Goal: Task Accomplishment & Management: Use online tool/utility

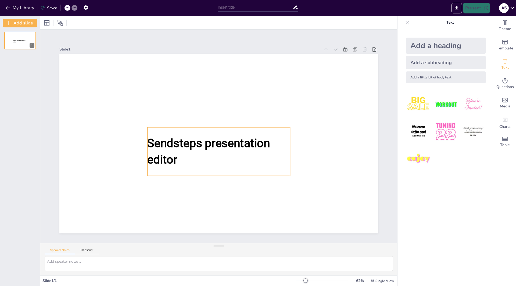
type input "New Sendsteps"
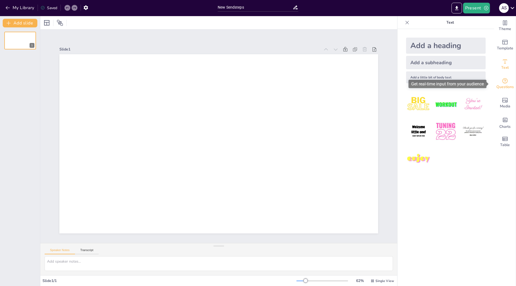
click at [503, 86] on span "Questions" at bounding box center [504, 87] width 17 height 6
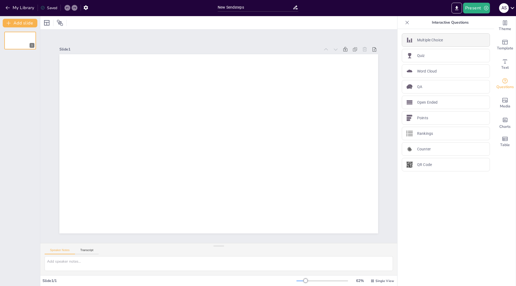
click at [419, 40] on p "Multiple Choice" at bounding box center [430, 40] width 26 height 6
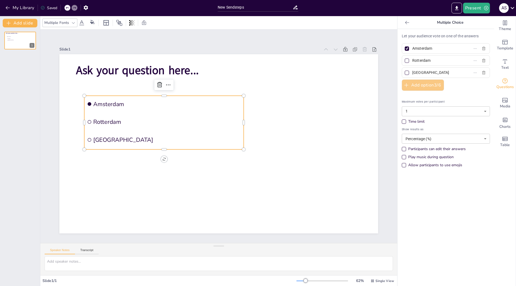
click at [408, 85] on button "Add option 3 / 6" at bounding box center [423, 85] width 42 height 11
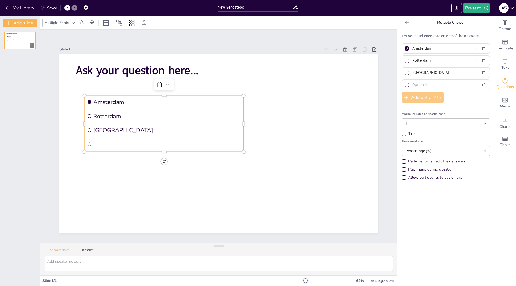
click at [413, 99] on button "Add option 4 / 6" at bounding box center [423, 97] width 42 height 11
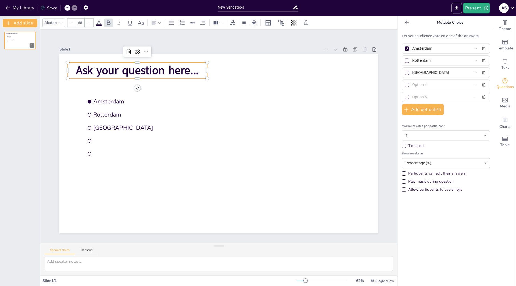
click at [193, 70] on span "Ask your question here..." at bounding box center [137, 70] width 123 height 15
click at [503, 102] on icon "Add images, graphics, shapes or video" at bounding box center [504, 100] width 5 height 5
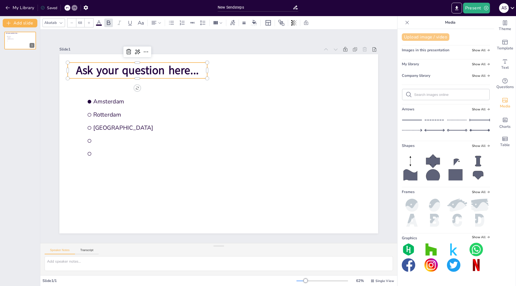
click at [413, 37] on button "Upload image / video" at bounding box center [426, 37] width 48 height 8
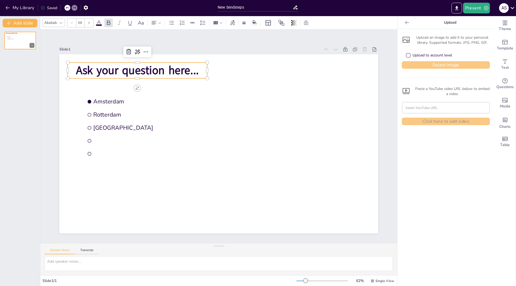
click at [431, 66] on button "Select image" at bounding box center [446, 65] width 88 height 8
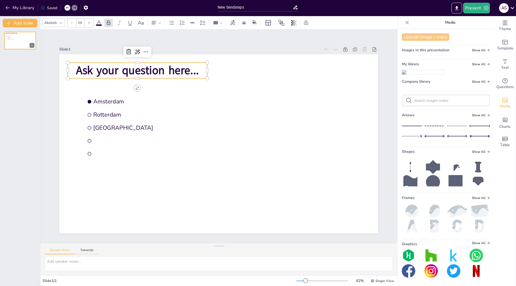
click at [419, 37] on button "Upload image / video" at bounding box center [426, 37] width 48 height 8
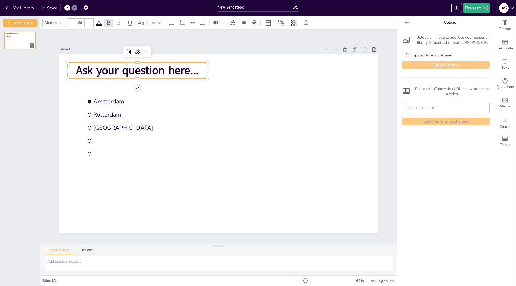
click at [434, 66] on button "Select image" at bounding box center [446, 65] width 88 height 8
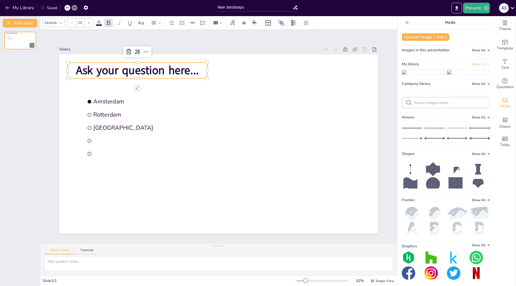
click at [477, 62] on span "Show All" at bounding box center [481, 64] width 18 height 4
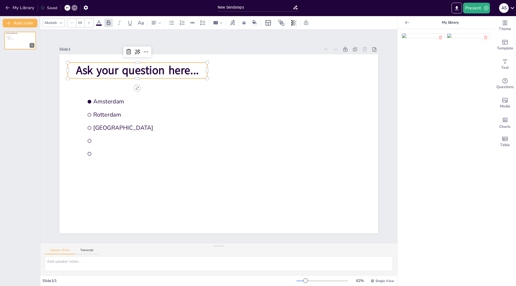
click at [484, 37] on icon at bounding box center [485, 37] width 3 height 3
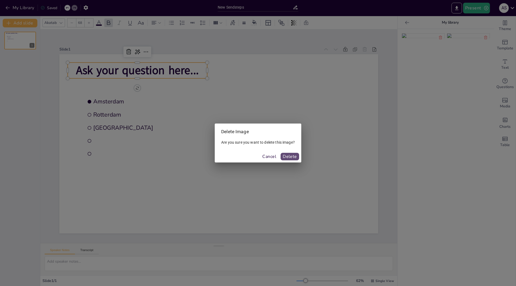
click at [289, 157] on button "Delete" at bounding box center [290, 157] width 19 height 8
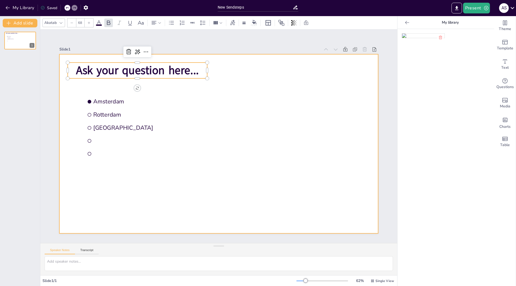
drag, startPoint x: 413, startPoint y: 43, endPoint x: 308, endPoint y: 81, distance: 111.9
click at [308, 81] on div "Document fonts Akatab Popular fonts Lato Montserrat Open Sans Oswald Poppins Ra…" at bounding box center [258, 151] width 516 height 270
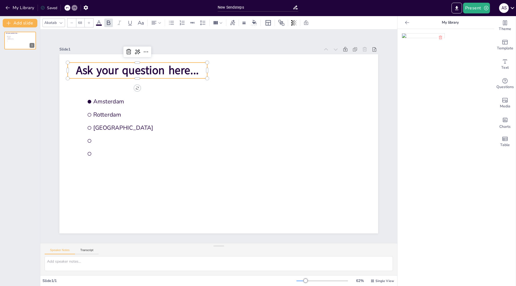
click at [404, 21] on icon at bounding box center [406, 22] width 5 height 5
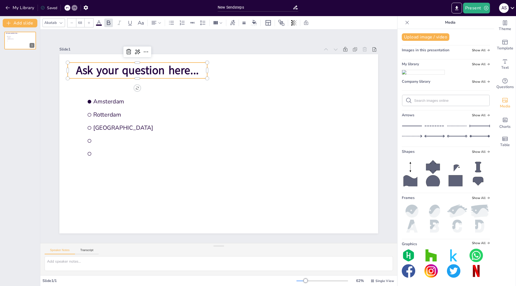
click at [157, 68] on span "Ask your question here..." at bounding box center [137, 70] width 123 height 15
click at [172, 73] on span "Ask your question here..." at bounding box center [137, 70] width 123 height 15
click at [186, 70] on span "Ask your question here..." at bounding box center [137, 70] width 123 height 15
click at [130, 70] on span "Ask your question here..." at bounding box center [137, 70] width 123 height 15
click at [127, 69] on span "Ask your question here..." at bounding box center [137, 70] width 123 height 15
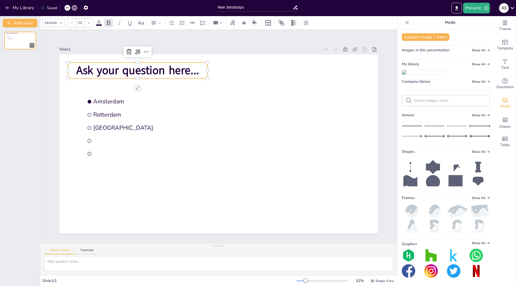
click at [127, 69] on span "Ask your question here..." at bounding box center [137, 70] width 123 height 15
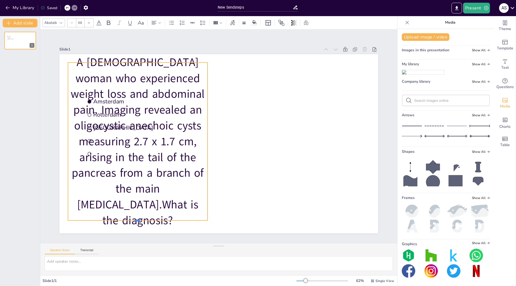
drag, startPoint x: 133, startPoint y: 218, endPoint x: 144, endPoint y: 177, distance: 42.8
click at [144, 177] on div "Amsterdam Rotterdam The Hague A 56-year-old woman who experienced weight loss a…" at bounding box center [218, 143] width 319 height 179
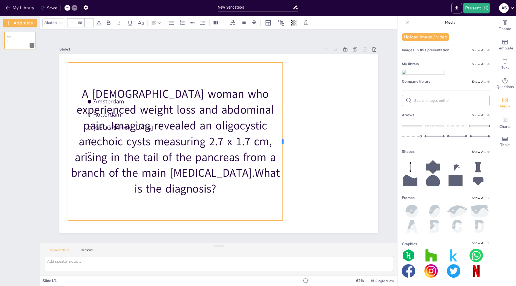
drag, startPoint x: 204, startPoint y: 139, endPoint x: 279, endPoint y: 126, distance: 76.4
click at [283, 126] on div at bounding box center [285, 142] width 4 height 158
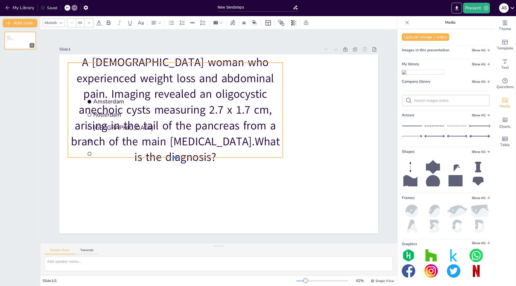
drag, startPoint x: 170, startPoint y: 219, endPoint x: 176, endPoint y: 125, distance: 94.5
click at [181, 123] on div "Amsterdam Rotterdam The Hague A 56-year-old woman who experienced weight loss a…" at bounding box center [218, 143] width 319 height 179
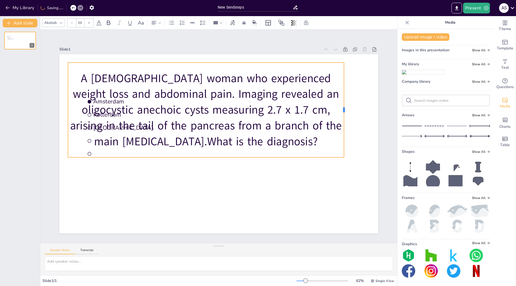
drag, startPoint x: 279, startPoint y: 108, endPoint x: 340, endPoint y: 97, distance: 62.3
click at [344, 97] on div at bounding box center [346, 110] width 4 height 95
click at [72, 23] on icon at bounding box center [71, 22] width 3 height 3
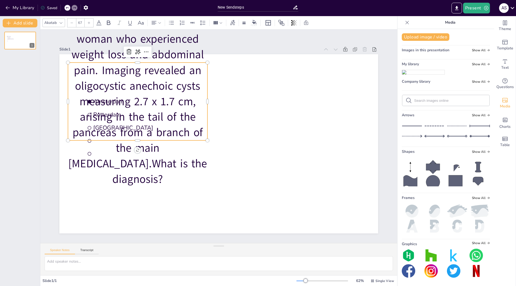
click at [72, 23] on icon at bounding box center [71, 22] width 3 height 3
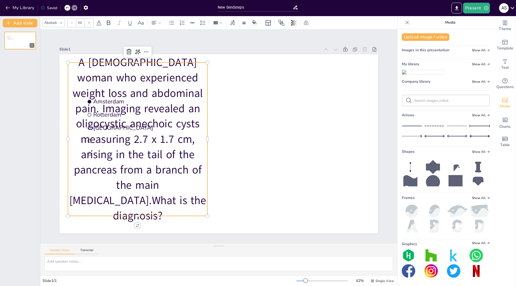
click at [72, 23] on icon at bounding box center [71, 22] width 3 height 3
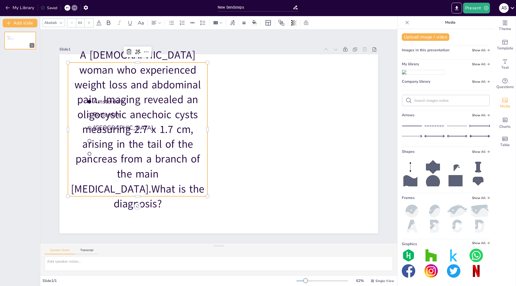
click at [72, 23] on icon at bounding box center [71, 22] width 3 height 3
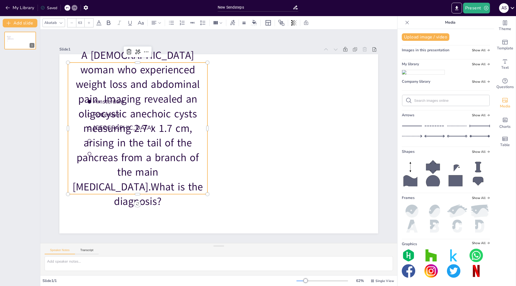
click at [72, 23] on icon at bounding box center [71, 22] width 3 height 3
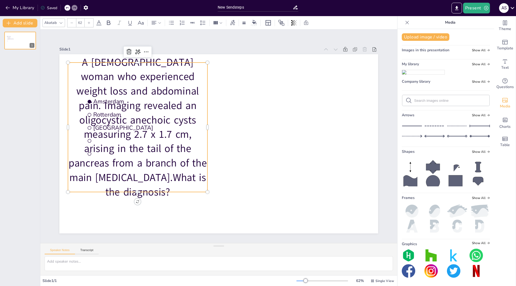
click at [72, 23] on icon at bounding box center [71, 22] width 3 height 3
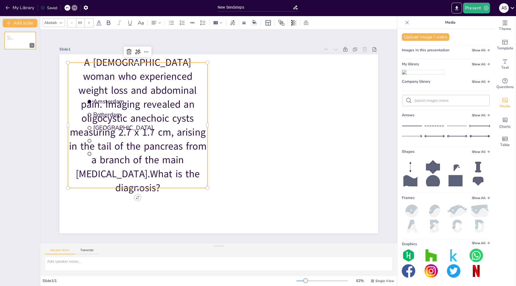
click at [72, 23] on icon at bounding box center [71, 22] width 3 height 3
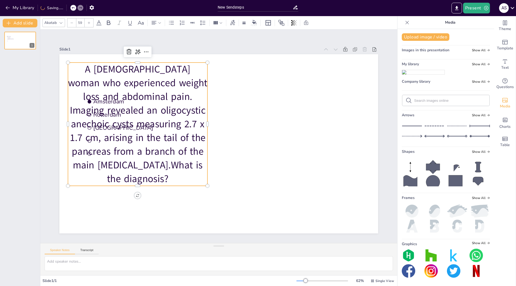
click at [72, 23] on icon at bounding box center [71, 22] width 3 height 3
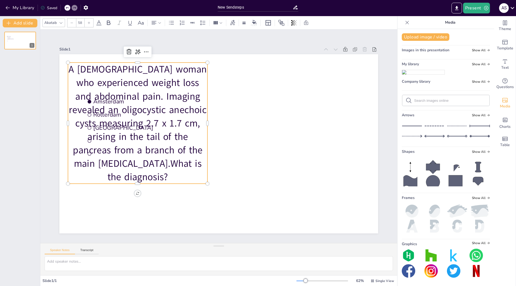
click at [72, 23] on icon at bounding box center [71, 22] width 3 height 3
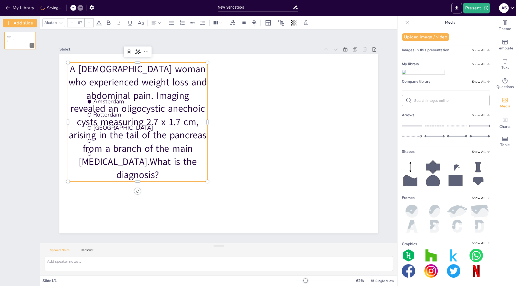
click at [72, 23] on icon at bounding box center [71, 22] width 3 height 3
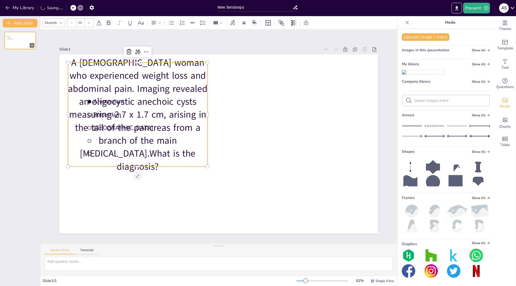
click at [72, 23] on icon at bounding box center [71, 22] width 3 height 3
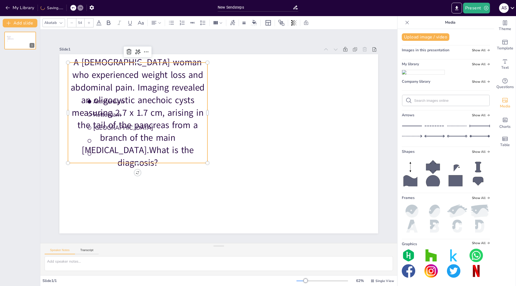
click at [72, 23] on icon at bounding box center [71, 22] width 3 height 3
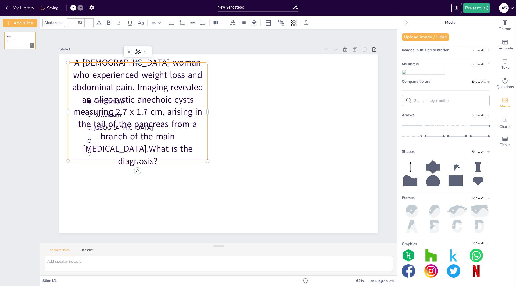
click at [72, 23] on icon at bounding box center [71, 22] width 3 height 3
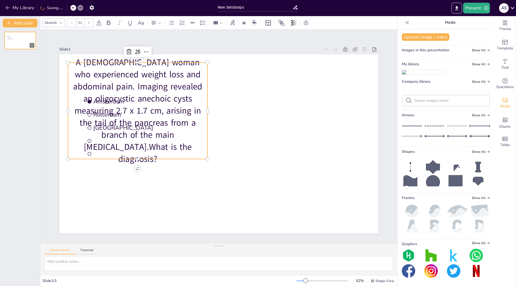
click at [72, 23] on icon at bounding box center [71, 22] width 3 height 3
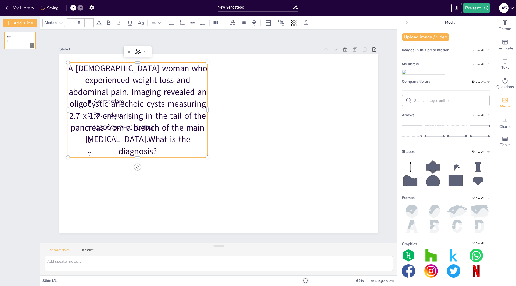
click at [72, 23] on icon at bounding box center [71, 22] width 3 height 3
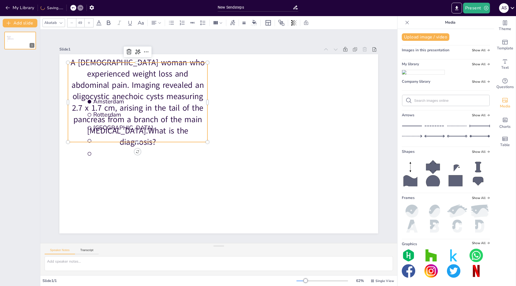
click at [72, 23] on icon at bounding box center [71, 22] width 3 height 3
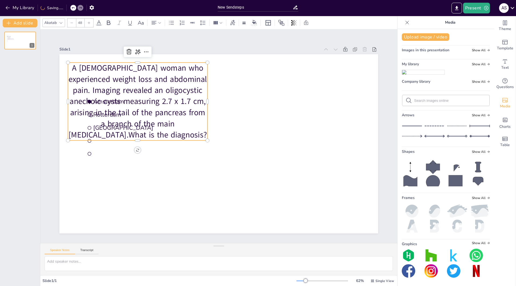
click at [72, 23] on icon at bounding box center [71, 22] width 3 height 3
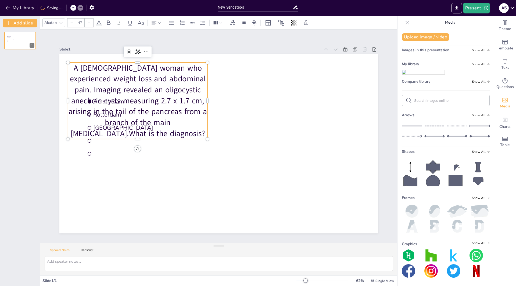
click at [72, 23] on icon at bounding box center [71, 22] width 3 height 3
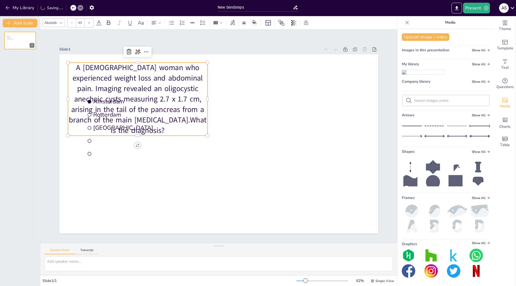
click at [72, 23] on icon at bounding box center [71, 22] width 3 height 3
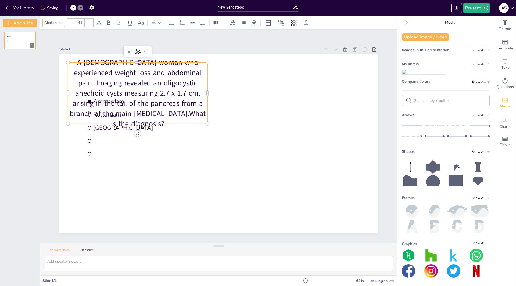
click at [72, 23] on icon at bounding box center [71, 22] width 3 height 3
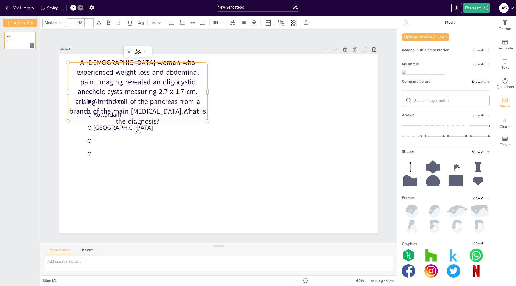
click at [72, 23] on icon at bounding box center [71, 22] width 3 height 3
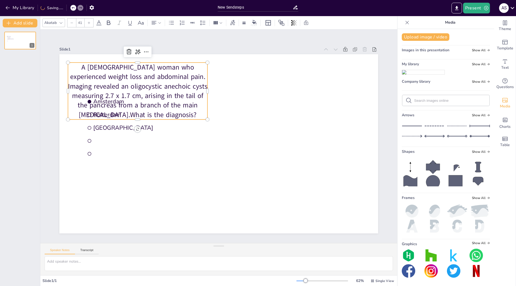
click at [72, 23] on icon at bounding box center [71, 22] width 3 height 3
type input "40"
click at [89, 100] on p "A [DEMOGRAPHIC_DATA] woman who experienced weight loss and abdominal pain. Imag…" at bounding box center [137, 91] width 139 height 56
click at [121, 99] on p "A [DEMOGRAPHIC_DATA] woman who experienced weight loss and abdominal pain. Imag…" at bounding box center [137, 91] width 139 height 56
click at [94, 102] on p "A [DEMOGRAPHIC_DATA] woman who experienced weight loss and abdominal pain. Imag…" at bounding box center [137, 91] width 139 height 56
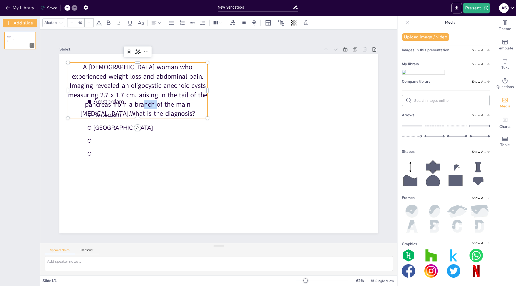
click at [95, 102] on p "A [DEMOGRAPHIC_DATA] woman who experienced weight loss and abdominal pain. Imag…" at bounding box center [137, 91] width 139 height 56
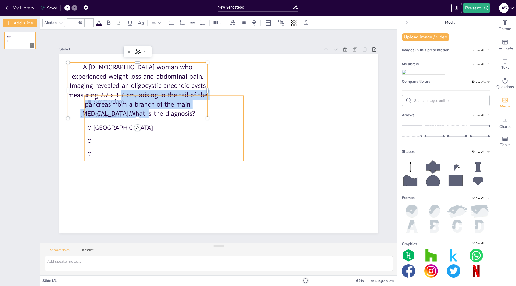
drag, startPoint x: 84, startPoint y: 98, endPoint x: 115, endPoint y: 148, distance: 59.0
click at [115, 148] on div "Amsterdam Rotterdam The Hague A 56-year-old woman who experienced weight loss a…" at bounding box center [218, 143] width 319 height 179
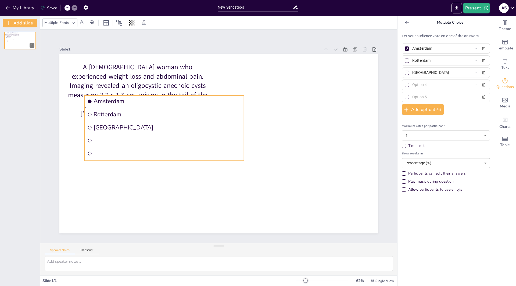
click at [228, 103] on span "Amsterdam" at bounding box center [168, 102] width 148 height 8
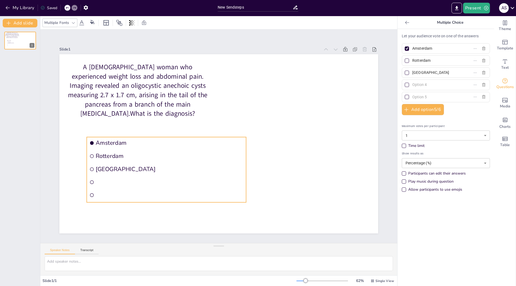
drag, startPoint x: 228, startPoint y: 103, endPoint x: 230, endPoint y: 142, distance: 39.5
click at [230, 142] on span "Amsterdam" at bounding box center [170, 143] width 148 height 8
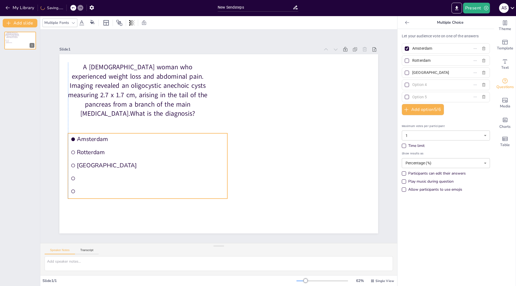
drag, startPoint x: 153, startPoint y: 144, endPoint x: 133, endPoint y: 140, distance: 20.5
click at [133, 140] on span "Amsterdam" at bounding box center [151, 139] width 148 height 8
click at [80, 173] on li at bounding box center [147, 179] width 159 height 12
click at [81, 177] on li at bounding box center [147, 179] width 159 height 12
click at [104, 162] on span "The Hague" at bounding box center [151, 166] width 148 height 8
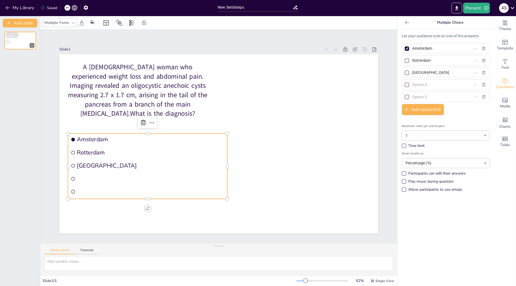
click at [421, 85] on input "text" at bounding box center [437, 85] width 50 height 8
click at [474, 5] on button "Present" at bounding box center [476, 8] width 27 height 11
click at [482, 21] on li "Preview presentation" at bounding box center [485, 20] width 42 height 9
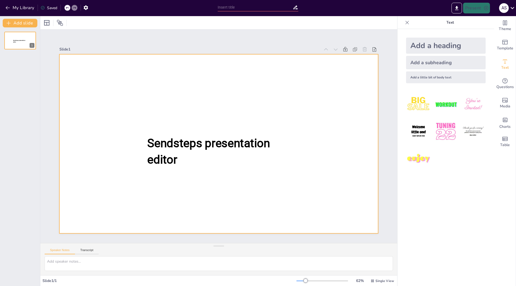
type input "New Sendsteps"
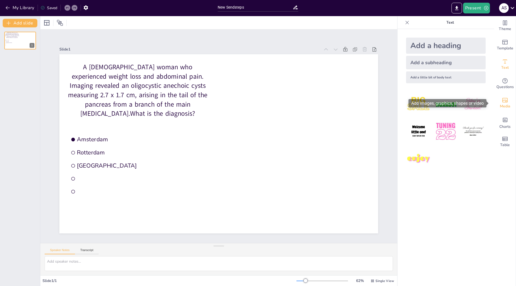
click at [500, 104] on span "Media" at bounding box center [505, 106] width 10 height 6
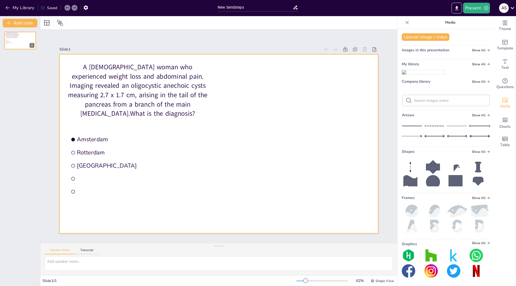
drag, startPoint x: 436, startPoint y: 86, endPoint x: 269, endPoint y: 101, distance: 167.6
click at [269, 101] on div "Document fonts Roboto Recently used Akatab Popular fonts Lato Montserrat Open S…" at bounding box center [258, 151] width 516 height 270
click at [372, 49] on icon at bounding box center [374, 49] width 5 height 5
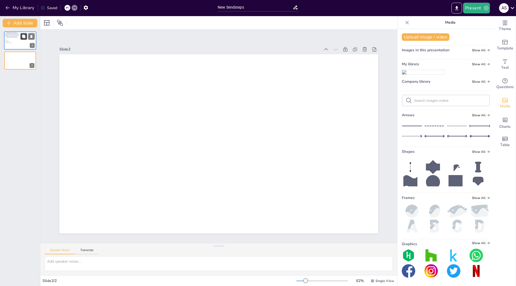
click at [23, 39] on button at bounding box center [23, 36] width 6 height 6
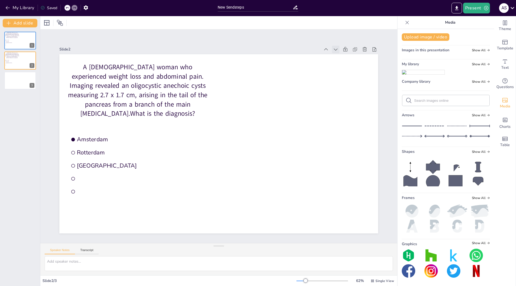
click at [333, 49] on icon at bounding box center [335, 49] width 5 height 5
click at [19, 41] on span "Rotterdam" at bounding box center [13, 41] width 15 height 1
click at [16, 87] on div at bounding box center [20, 80] width 32 height 18
click at [24, 42] on div at bounding box center [20, 40] width 32 height 18
click at [423, 38] on button "Upload image / video" at bounding box center [426, 37] width 48 height 8
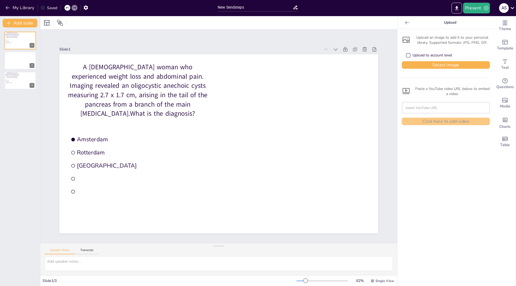
click at [406, 54] on div "Upload to account level" at bounding box center [408, 55] width 4 height 4
click at [450, 66] on button "Select image" at bounding box center [446, 65] width 88 height 8
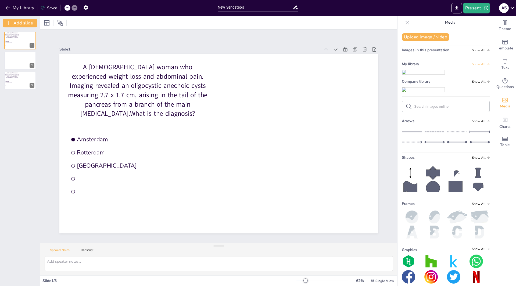
click at [487, 65] on icon at bounding box center [488, 64] width 3 height 3
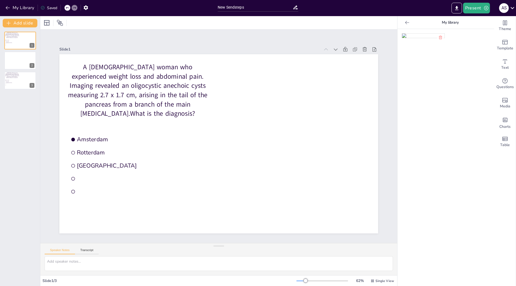
click at [418, 38] on img at bounding box center [423, 36] width 42 height 4
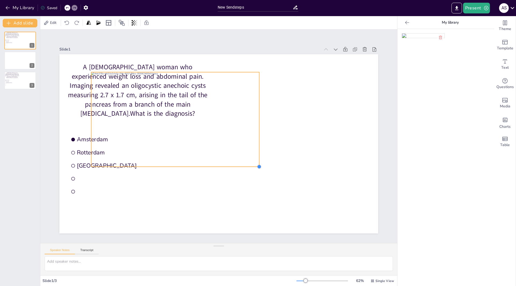
drag, startPoint x: 342, startPoint y: 213, endPoint x: 207, endPoint y: 139, distance: 154.4
click at [250, 163] on div "A 56-year-old woman who experienced weight loss and abdominal pain. Imaging rev…" at bounding box center [218, 143] width 319 height 179
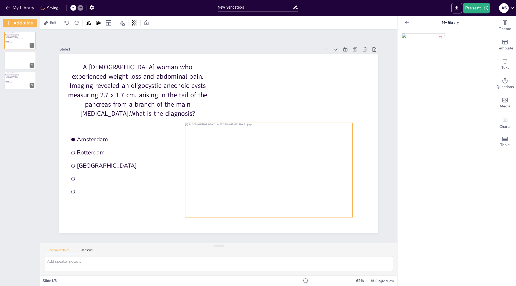
drag, startPoint x: 146, startPoint y: 97, endPoint x: 239, endPoint y: 148, distance: 106.6
click at [239, 148] on div at bounding box center [268, 170] width 167 height 94
click at [486, 8] on icon "button" at bounding box center [486, 8] width 4 height 4
click at [481, 21] on li "Preview presentation" at bounding box center [485, 20] width 42 height 9
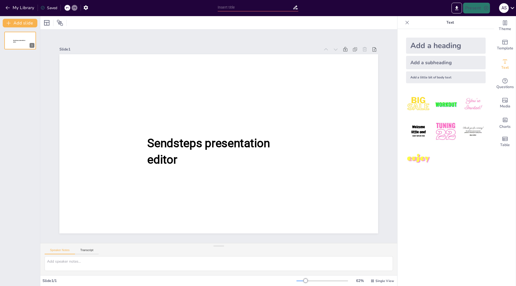
type input "New Sendsteps"
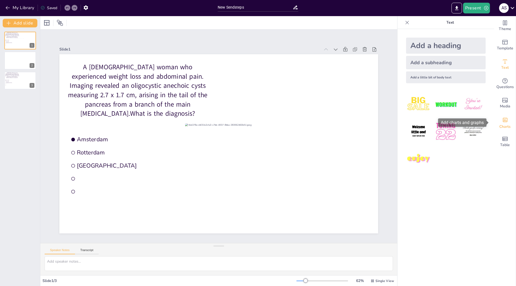
click at [503, 121] on icon "Add charts and graphs" at bounding box center [505, 120] width 5 height 4
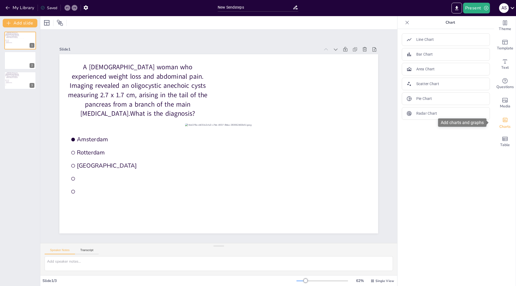
click at [503, 121] on icon "Add charts and graphs" at bounding box center [505, 120] width 5 height 4
click at [404, 21] on icon at bounding box center [406, 22] width 5 height 5
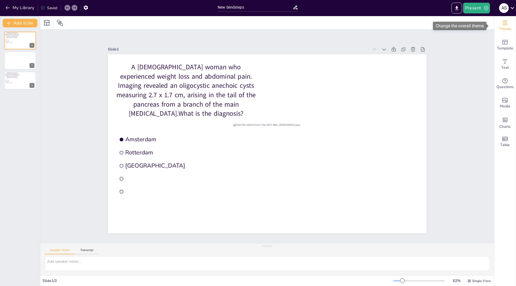
click at [503, 31] on span "Theme" at bounding box center [505, 29] width 12 height 6
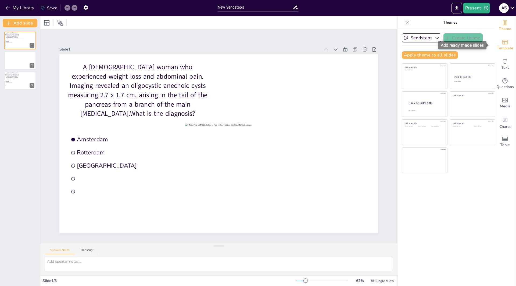
click at [503, 45] on icon "Add ready made slides" at bounding box center [505, 42] width 6 height 6
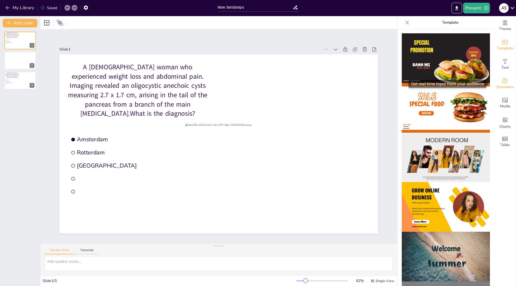
click at [502, 83] on icon "Get real-time input from your audience" at bounding box center [504, 80] width 5 height 5
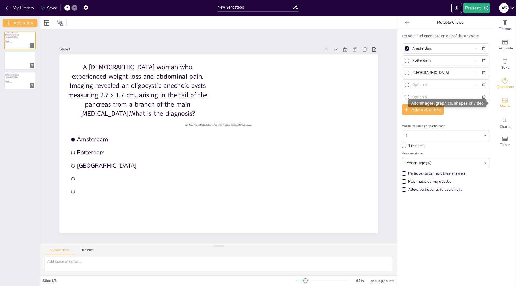
click at [501, 103] on span "Media" at bounding box center [505, 106] width 10 height 6
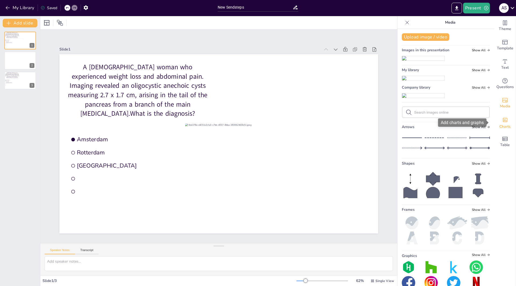
click at [502, 120] on icon "Add charts and graphs" at bounding box center [505, 120] width 6 height 6
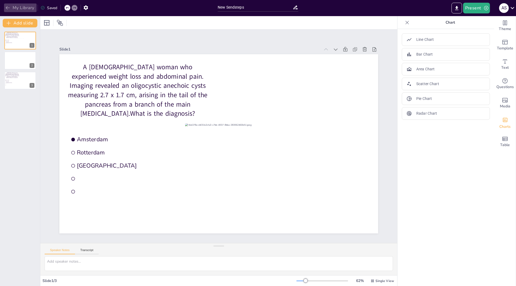
click at [9, 8] on icon "button" at bounding box center [8, 7] width 4 height 3
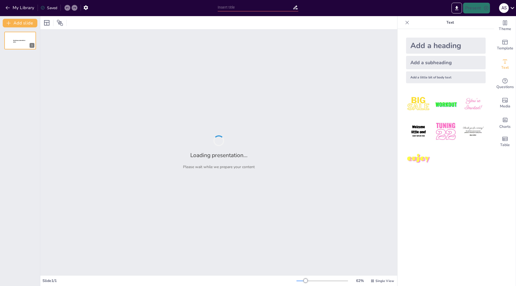
type input "New Sendsteps"
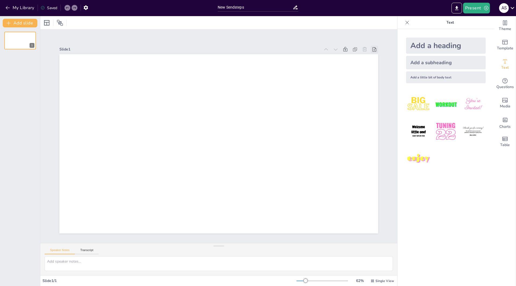
click at [386, 80] on icon at bounding box center [389, 83] width 6 height 6
click at [405, 24] on icon at bounding box center [406, 22] width 5 height 5
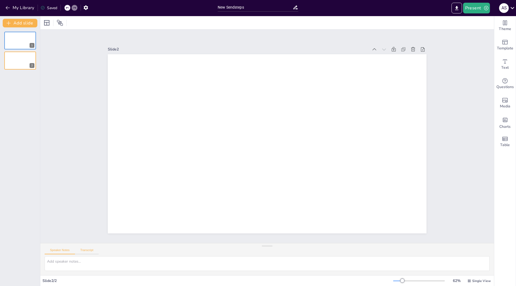
click at [88, 252] on button "Transcript" at bounding box center [87, 252] width 24 height 6
click at [68, 252] on button "Speaker Notes" at bounding box center [60, 252] width 30 height 6
click at [513, 8] on icon at bounding box center [512, 7] width 7 height 7
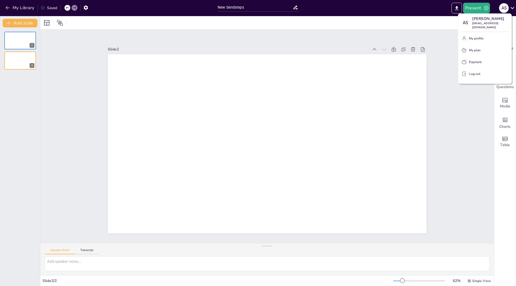
click at [477, 64] on p "Payment" at bounding box center [475, 62] width 13 height 5
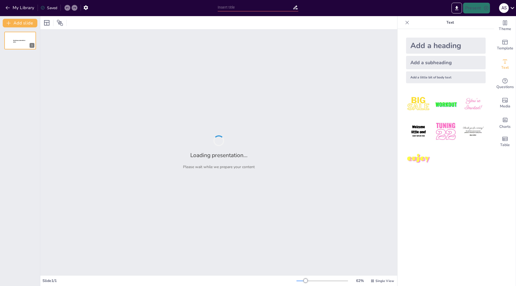
type input "New Sendsteps"
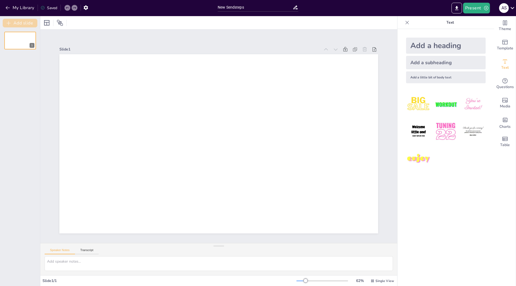
click at [23, 21] on button "Add slide" at bounding box center [20, 23] width 35 height 9
click at [24, 23] on button "Add slide" at bounding box center [20, 23] width 35 height 9
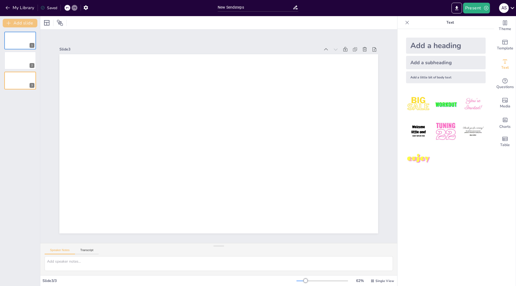
click at [24, 23] on button "Add slide" at bounding box center [20, 23] width 35 height 9
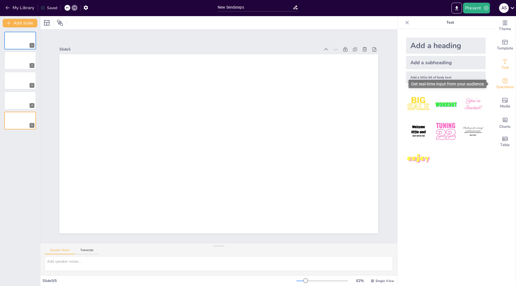
click at [505, 85] on span "Questions" at bounding box center [504, 87] width 17 height 6
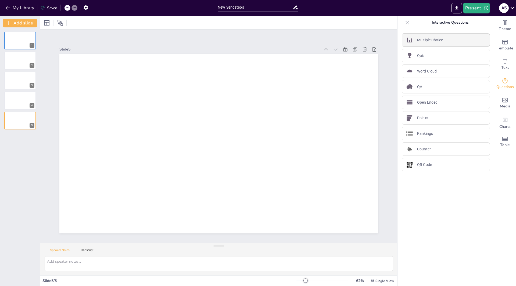
click at [428, 42] on p "Multiple Choice" at bounding box center [430, 40] width 26 height 6
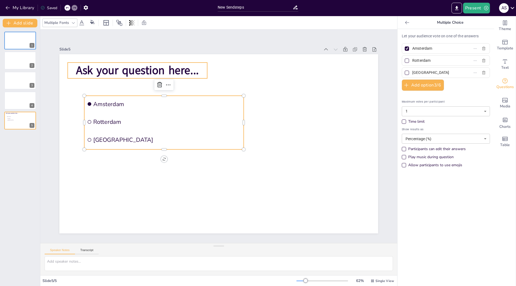
click at [124, 67] on span "Ask your question here..." at bounding box center [181, 38] width 114 height 75
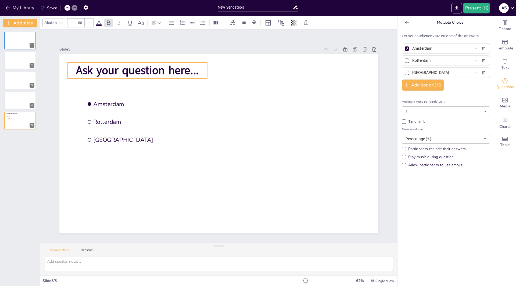
click at [230, 70] on span "Ask your question here..." at bounding box center [256, 38] width 53 height 121
click at [278, 69] on p "Ask your question here..." at bounding box center [300, 71] width 44 height 140
click at [190, 191] on span "Ask your question here..." at bounding box center [225, 242] width 94 height 102
click at [277, 69] on span "Ask your question here..." at bounding box center [284, 55] width 15 height 123
click at [194, 69] on span "Ask your question here..." at bounding box center [161, 48] width 121 height 53
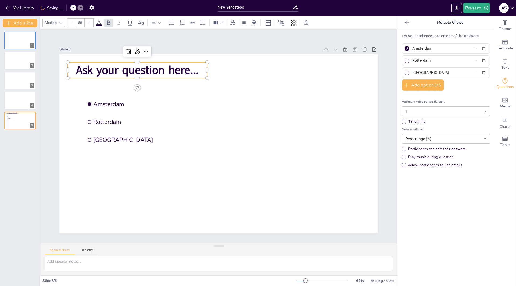
click at [189, 70] on span "Ask your question here..." at bounding box center [192, 35] width 108 height 85
click at [145, 65] on span "Ask your question here..." at bounding box center [145, 62] width 124 height 28
click at [139, 69] on span "Ask your question here..." at bounding box center [192, 35] width 108 height 85
click at [139, 69] on span "Ask your question here..." at bounding box center [181, 38] width 114 height 75
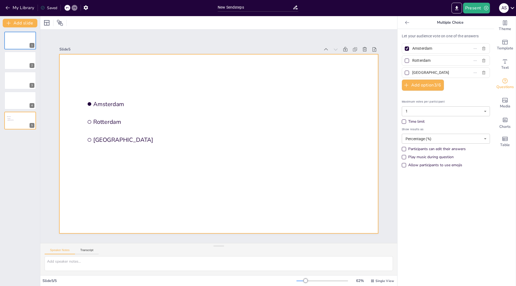
click at [106, 73] on div at bounding box center [211, 136] width 211 height 336
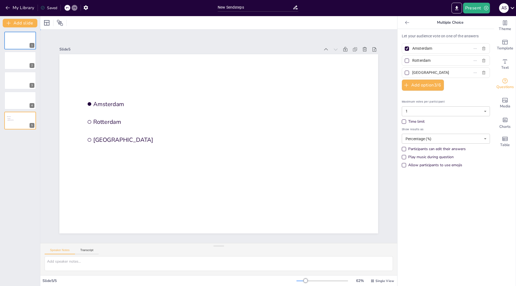
click at [97, 75] on div at bounding box center [217, 144] width 349 height 242
click at [97, 76] on div at bounding box center [217, 144] width 349 height 242
click at [69, 8] on icon at bounding box center [67, 7] width 3 height 3
click at [370, 62] on icon at bounding box center [373, 65] width 6 height 6
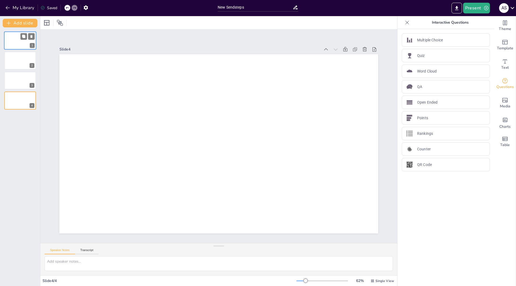
click at [27, 42] on div at bounding box center [20, 40] width 32 height 18
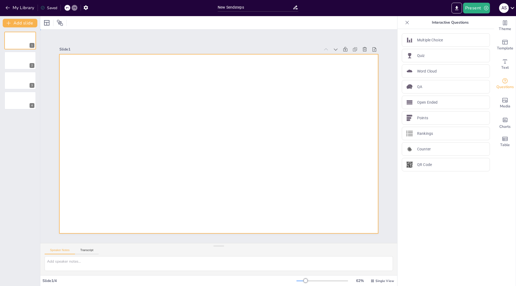
click at [123, 78] on div at bounding box center [218, 143] width 319 height 179
click at [502, 81] on icon "Get real-time input from your audience" at bounding box center [505, 81] width 6 height 6
click at [421, 41] on p "Multiple Choice" at bounding box center [430, 40] width 26 height 6
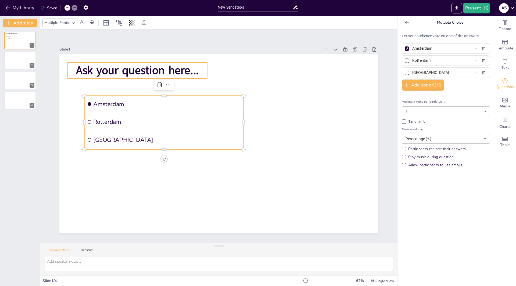
click at [149, 68] on span "Ask your question here..." at bounding box center [152, 55] width 123 height 41
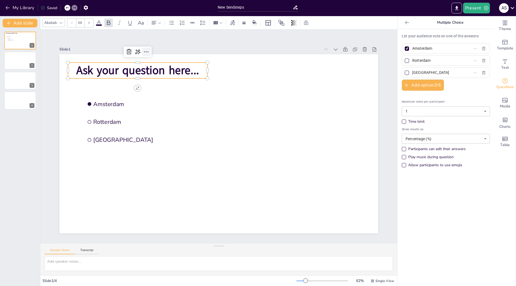
click at [192, 33] on div at bounding box center [198, 27] width 12 height 12
click at [119, 67] on span "Ask your question here..." at bounding box center [137, 70] width 123 height 15
click at [195, 69] on p "Ask your question here..." at bounding box center [144, 63] width 140 height 30
click at [195, 69] on p "Ask your question here..." at bounding box center [153, 55] width 140 height 44
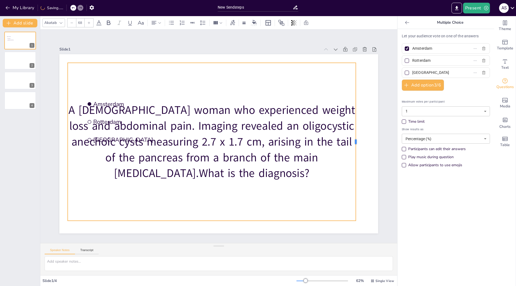
drag, startPoint x: 204, startPoint y: 139, endPoint x: 353, endPoint y: 132, distance: 149.3
click at [356, 132] on div at bounding box center [358, 142] width 4 height 158
click at [208, 218] on div "A [DEMOGRAPHIC_DATA] woman who experienced weight loss and abdominal pain. Imag…" at bounding box center [213, 129] width 158 height 289
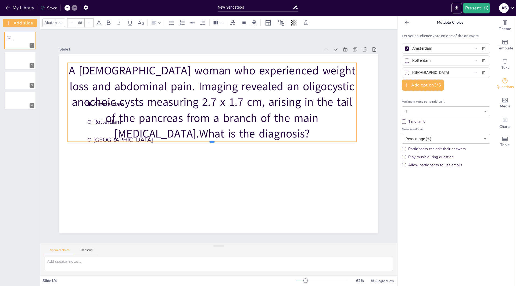
drag, startPoint x: 208, startPoint y: 220, endPoint x: 211, endPoint y: 120, distance: 99.7
click at [211, 120] on div "Amsterdam Rotterdam The Hague A 56-year-old woman who experienced weight loss a…" at bounding box center [213, 141] width 346 height 357
click at [113, 130] on p "A [DEMOGRAPHIC_DATA] woman who experienced weight loss and abdominal pain. Imag…" at bounding box center [215, 102] width 295 height 109
click at [99, 137] on p "A [DEMOGRAPHIC_DATA] woman who experienced weight loss and abdominal pain. Imag…" at bounding box center [219, 101] width 299 height 137
click at [120, 141] on div at bounding box center [228, 135] width 217 height 196
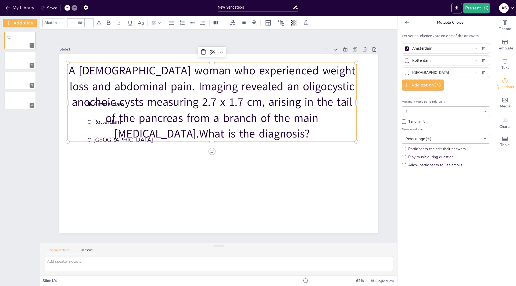
click at [103, 101] on p "A [DEMOGRAPHIC_DATA] woman who experienced weight loss and abdominal pain. Imag…" at bounding box center [236, 107] width 267 height 252
click at [98, 99] on p "A [DEMOGRAPHIC_DATA] woman who experienced weight loss and abdominal pain. Imag…" at bounding box center [219, 101] width 299 height 137
click at [99, 100] on p "A [DEMOGRAPHIC_DATA] woman who experienced weight loss and abdominal pain. Imag…" at bounding box center [215, 102] width 295 height 109
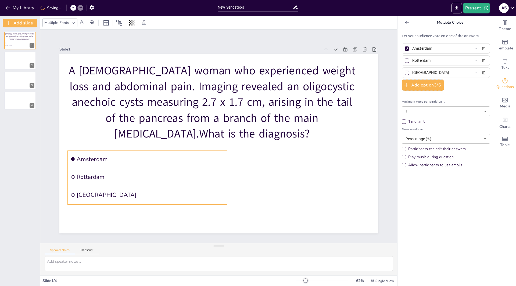
drag, startPoint x: 105, startPoint y: 142, endPoint x: 88, endPoint y: 197, distance: 57.6
click at [88, 197] on li "[GEOGRAPHIC_DATA]" at bounding box center [136, 178] width 159 height 49
click at [74, 23] on icon at bounding box center [73, 23] width 3 height 2
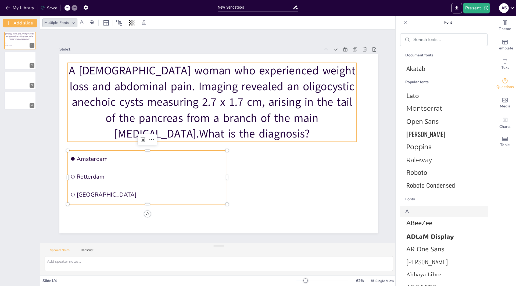
click at [105, 88] on p "A [DEMOGRAPHIC_DATA] woman who experienced weight loss and abdominal pain. Imag…" at bounding box center [219, 101] width 299 height 137
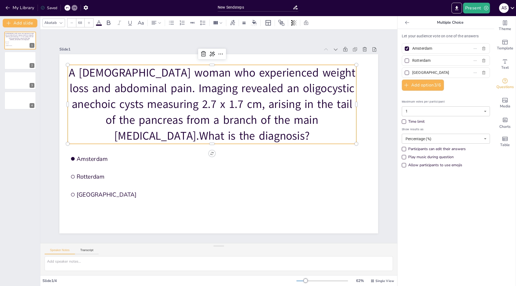
click at [74, 23] on div at bounding box center [71, 23] width 9 height 9
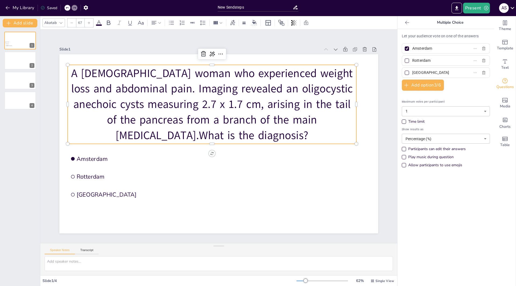
click at [74, 23] on div at bounding box center [71, 23] width 9 height 9
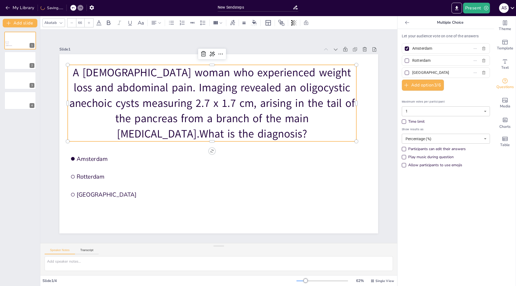
click at [74, 23] on div at bounding box center [71, 23] width 9 height 9
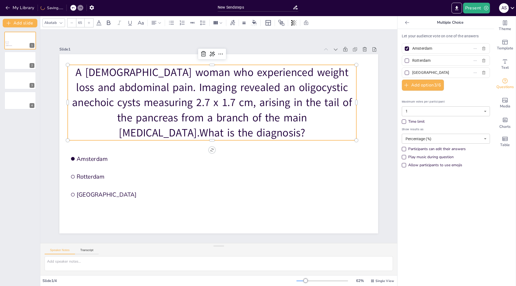
click at [74, 23] on div at bounding box center [71, 23] width 9 height 9
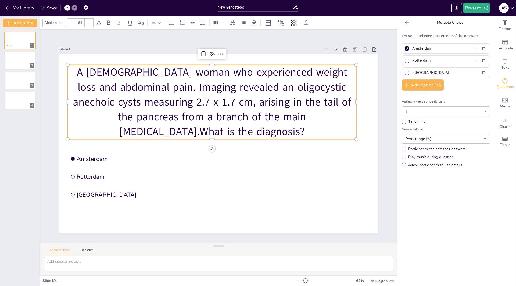
click at [74, 23] on div at bounding box center [71, 23] width 9 height 9
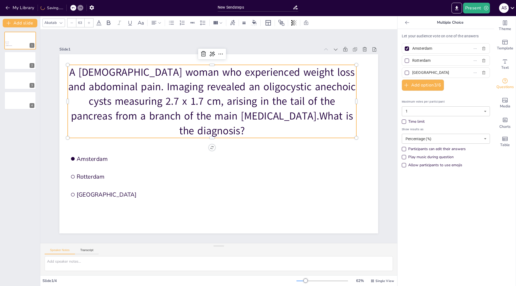
click at [74, 23] on div at bounding box center [71, 23] width 9 height 9
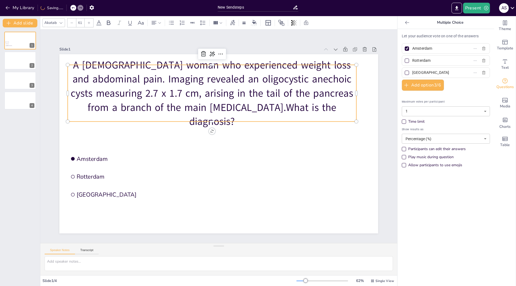
click at [72, 24] on icon at bounding box center [71, 22] width 3 height 3
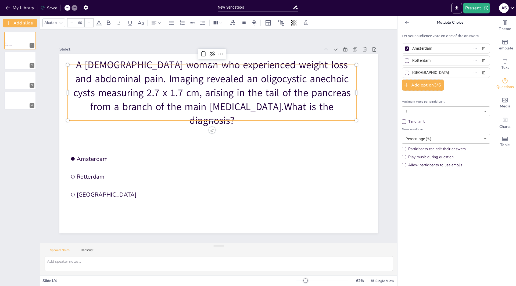
click at [72, 24] on icon at bounding box center [71, 22] width 3 height 3
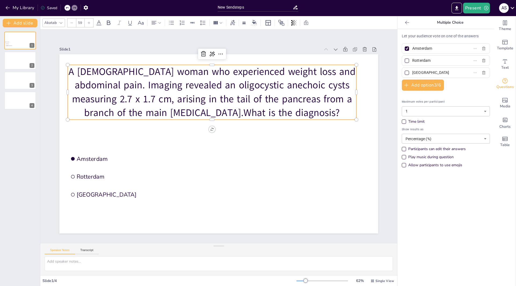
click at [72, 24] on icon at bounding box center [71, 22] width 3 height 3
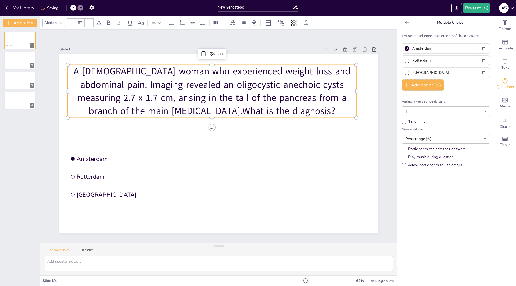
click at [72, 24] on icon at bounding box center [71, 22] width 3 height 3
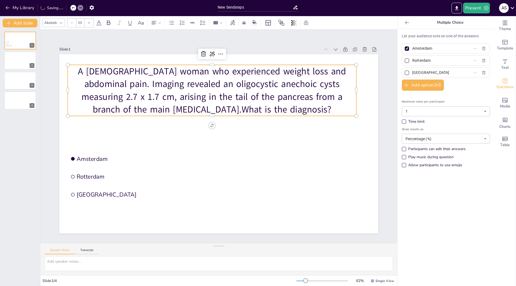
click at [72, 24] on icon at bounding box center [71, 22] width 3 height 3
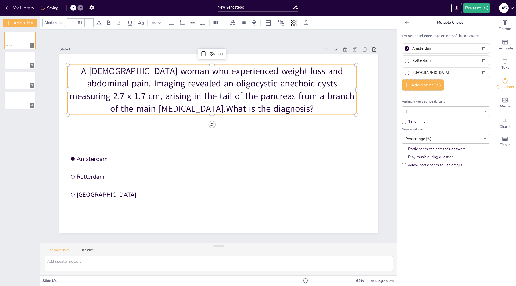
click at [72, 24] on icon at bounding box center [71, 22] width 3 height 3
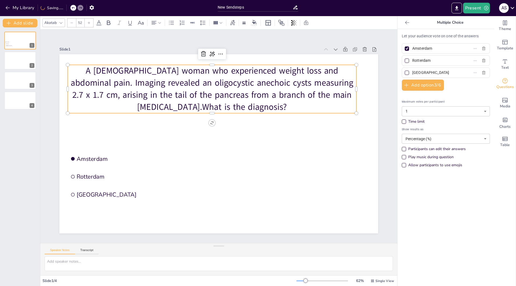
click at [72, 24] on icon at bounding box center [71, 22] width 3 height 3
type input "50"
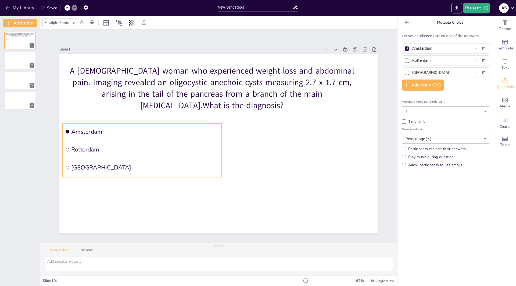
drag, startPoint x: 222, startPoint y: 155, endPoint x: 216, endPoint y: 128, distance: 27.7
click at [216, 134] on li "Amsterdam" at bounding box center [214, 213] width 17 height 159
click at [418, 85] on button "Add option 3 / 6" at bounding box center [423, 85] width 42 height 11
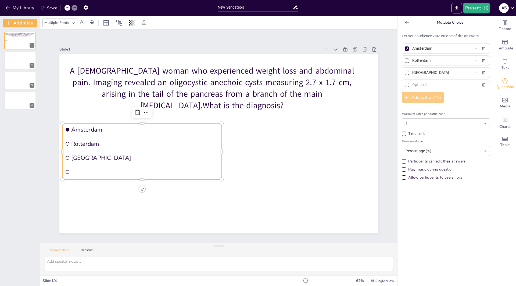
drag, startPoint x: 411, startPoint y: 99, endPoint x: 430, endPoint y: 55, distance: 47.5
click at [412, 98] on button "Add option 4 / 6" at bounding box center [423, 97] width 42 height 11
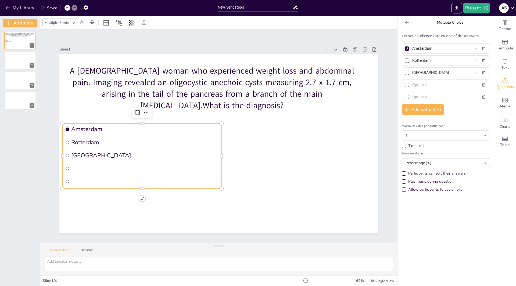
click at [433, 45] on input "Amsterdam" at bounding box center [437, 49] width 50 height 8
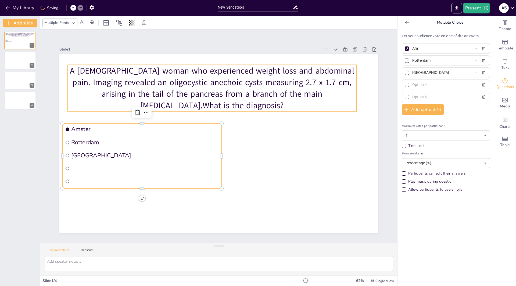
type input "A"
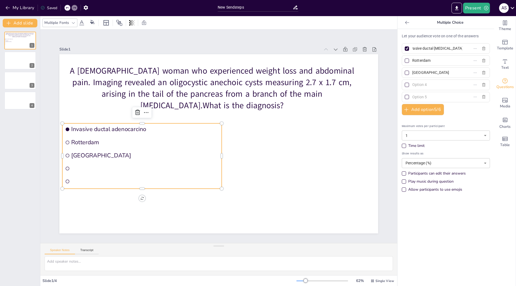
scroll to position [0, 10]
type input "Invasive ductal adenocarcinoma"
click at [417, 59] on input "Rotterdam" at bounding box center [437, 61] width 50 height 8
click at [432, 59] on input "Rotterdam" at bounding box center [437, 61] width 50 height 8
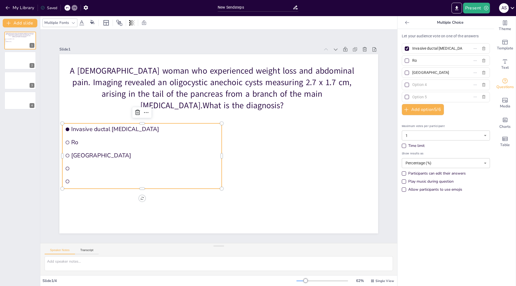
type input "R"
type input "Acinar cell carcinoma"
click at [433, 73] on input "[GEOGRAPHIC_DATA]" at bounding box center [437, 73] width 50 height 8
type input "T"
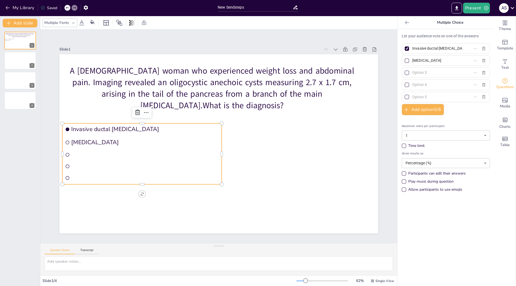
click at [436, 71] on input "text" at bounding box center [437, 73] width 50 height 8
type input "Serous cystadenoma"
click at [422, 84] on input "text" at bounding box center [437, 85] width 50 height 8
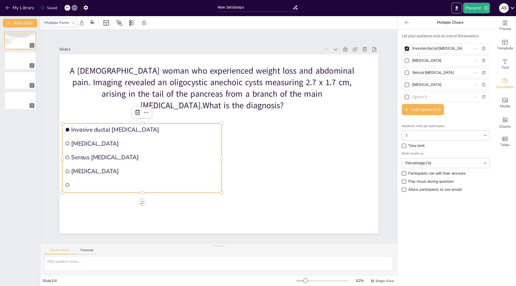
type input "Cholangiocarcinoma"
click at [418, 96] on input "text" at bounding box center [437, 97] width 50 height 8
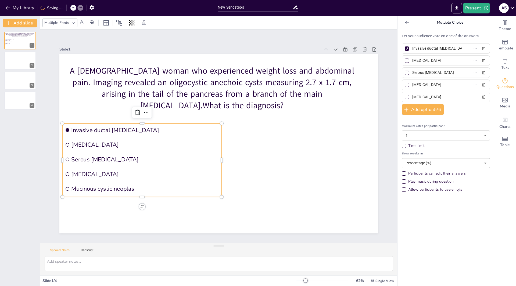
scroll to position [0, 1]
type input "Mucinous cystic neoplasm"
click at [502, 103] on icon "Add images, graphics, shapes or video" at bounding box center [505, 100] width 6 height 6
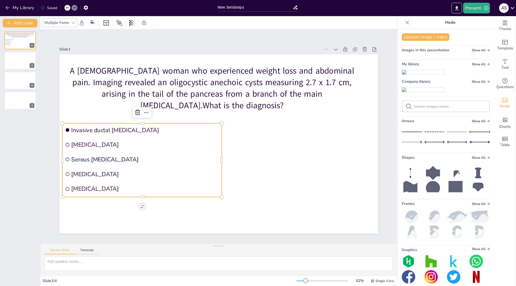
click at [415, 74] on img at bounding box center [423, 72] width 42 height 4
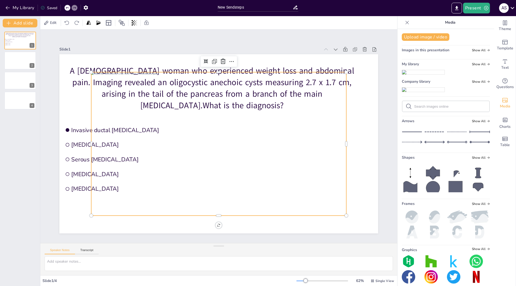
click at [415, 83] on div "Upload image / video Images in this presentation Show All My library Show All C…" at bounding box center [445, 157] width 97 height 257
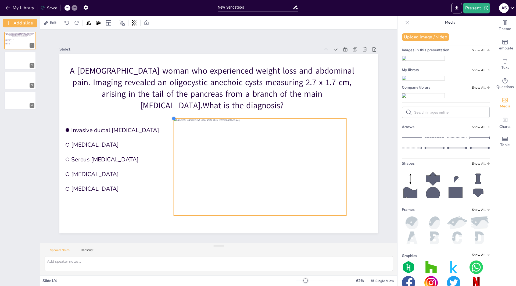
drag, startPoint x: 88, startPoint y: 71, endPoint x: 170, endPoint y: 126, distance: 99.3
click at [170, 126] on div "A 56-year-old woman who experienced weight loss and abdominal pain. Imaging rev…" at bounding box center [211, 139] width 293 height 364
drag, startPoint x: 342, startPoint y: 213, endPoint x: 349, endPoint y: 213, distance: 6.5
click at [349, 213] on div "A 56-year-old woman who experienced weight loss and abdominal pain. Imaging rev…" at bounding box center [213, 141] width 346 height 357
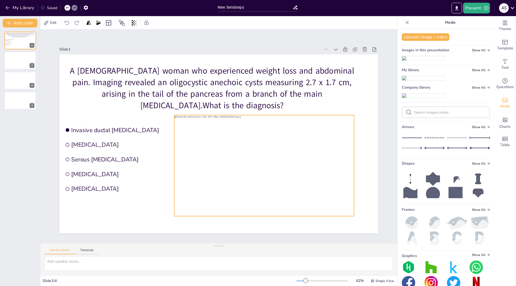
drag, startPoint x: 241, startPoint y: 128, endPoint x: 242, endPoint y: 124, distance: 3.3
click at [242, 124] on div at bounding box center [194, 184] width 119 height 189
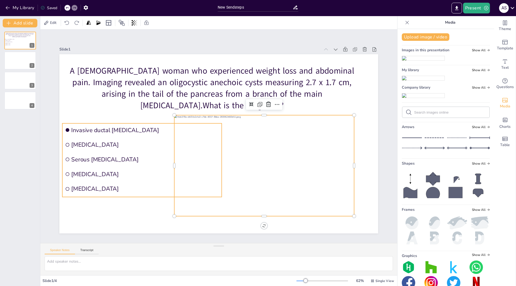
click at [143, 132] on li "Invasive ductal adenocarcinoma" at bounding box center [181, 203] width 77 height 151
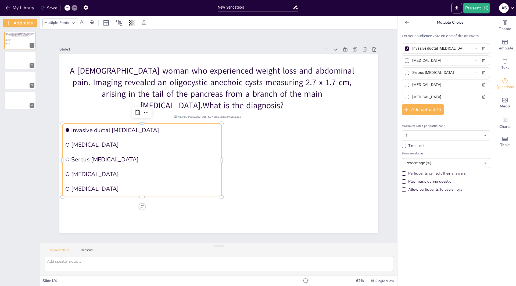
click at [405, 73] on div at bounding box center [407, 73] width 4 height 4
click at [412, 73] on input "Serous cystadenoma" at bounding box center [437, 73] width 50 height 8
checkbox input "true"
click at [405, 48] on div at bounding box center [407, 48] width 4 height 4
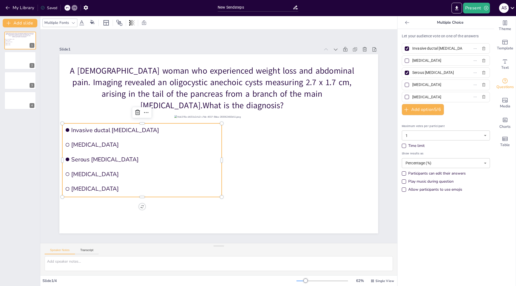
click at [412, 48] on input "Invasive ductal adenocarcinoma" at bounding box center [437, 49] width 50 height 8
checkbox input "false"
click at [483, 163] on body "My Library Saved New Sendsteps Present A S Document fonts Akatab Popular fonts …" at bounding box center [258, 143] width 516 height 286
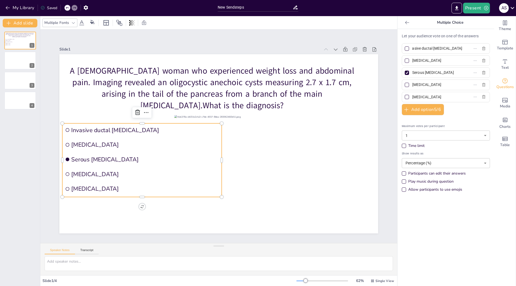
scroll to position [0, 0]
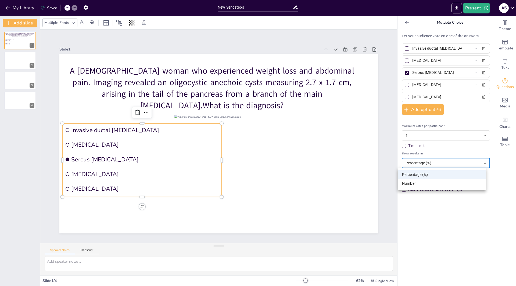
click at [452, 150] on div at bounding box center [258, 143] width 516 height 286
click at [486, 9] on icon "button" at bounding box center [485, 7] width 5 height 5
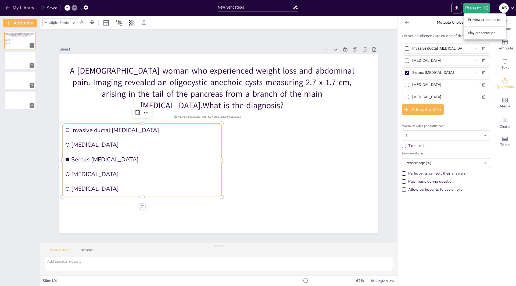
click at [478, 19] on li "Preview presentation" at bounding box center [485, 20] width 42 height 9
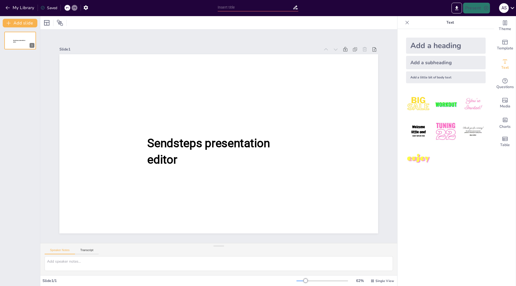
type input "New Sendsteps"
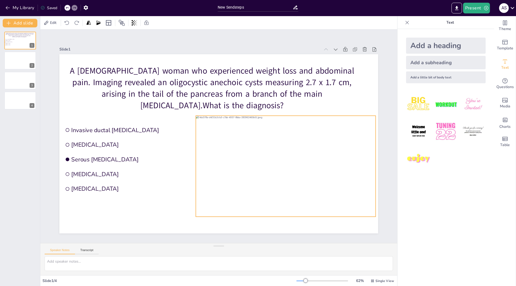
drag, startPoint x: 175, startPoint y: 117, endPoint x: 196, endPoint y: 118, distance: 21.5
click at [196, 118] on div at bounding box center [286, 166] width 180 height 101
click at [476, 9] on button "Present" at bounding box center [476, 8] width 27 height 11
click at [475, 21] on li "Preview presentation" at bounding box center [485, 20] width 42 height 9
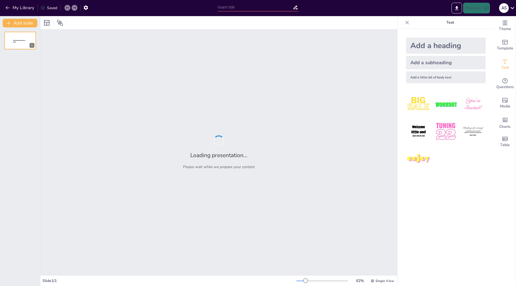
type input "New Sendsteps"
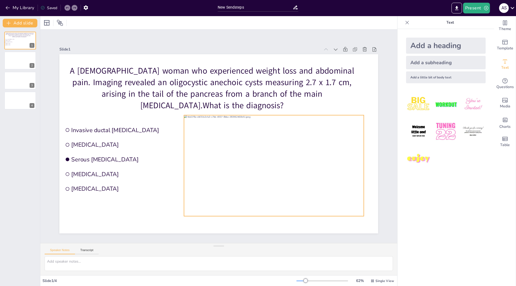
click at [184, 117] on div at bounding box center [209, 74] width 187 height 205
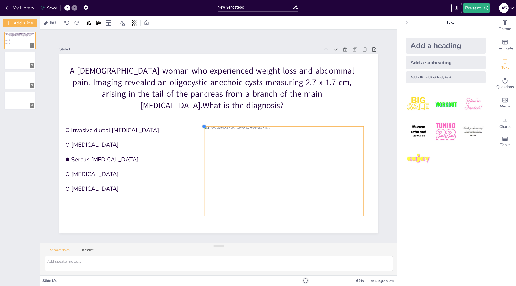
drag, startPoint x: 180, startPoint y: 114, endPoint x: 201, endPoint y: 125, distance: 24.0
click at [220, 150] on div at bounding box center [223, 153] width 6 height 6
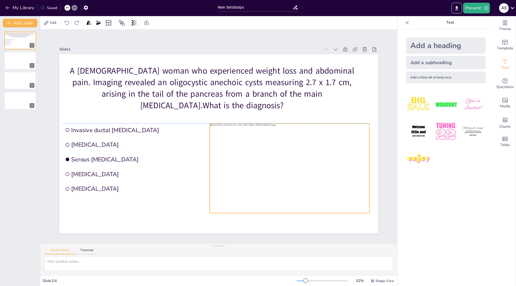
drag, startPoint x: 216, startPoint y: 132, endPoint x: 222, endPoint y: 129, distance: 6.6
click at [222, 129] on div at bounding box center [211, 58] width 158 height 183
click at [486, 7] on icon "button" at bounding box center [485, 7] width 5 height 5
click at [480, 21] on li "Preview presentation" at bounding box center [485, 20] width 42 height 9
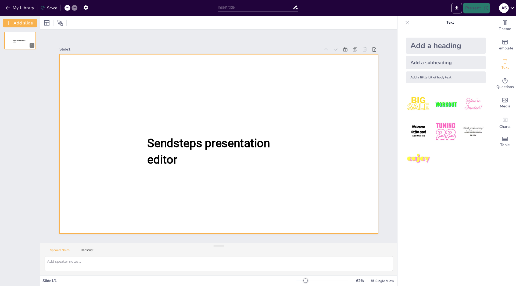
type input "New Sendsteps"
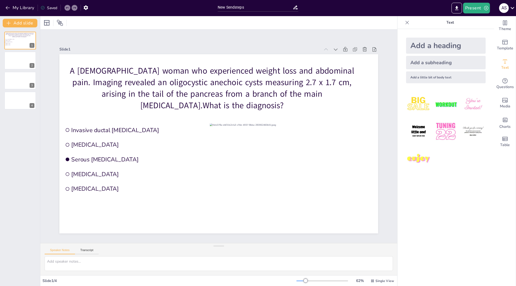
drag, startPoint x: 457, startPoint y: 11, endPoint x: 425, endPoint y: 164, distance: 156.5
click at [425, 164] on img at bounding box center [418, 158] width 25 height 25
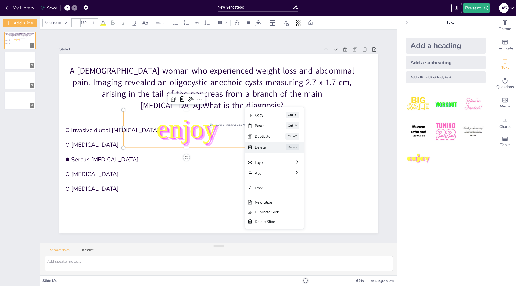
click at [263, 146] on div "Delete" at bounding box center [263, 147] width 16 height 5
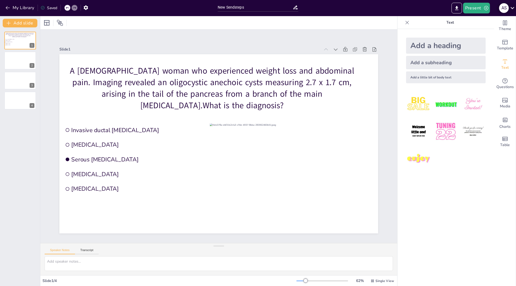
click at [515, 8] on icon at bounding box center [512, 7] width 7 height 7
click at [515, 8] on div at bounding box center [258, 143] width 516 height 286
click at [404, 22] on icon at bounding box center [406, 22] width 5 height 5
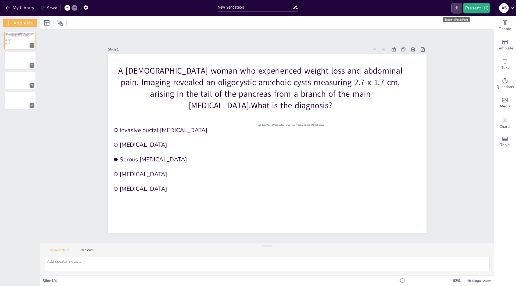
click at [458, 8] on icon "Export to PowerPoint" at bounding box center [456, 8] width 3 height 4
click at [484, 8] on icon "button" at bounding box center [486, 8] width 4 height 4
click at [477, 34] on li "Play presentation" at bounding box center [485, 33] width 42 height 9
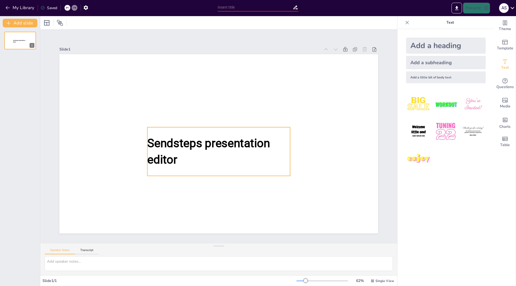
type input "New Sendsteps"
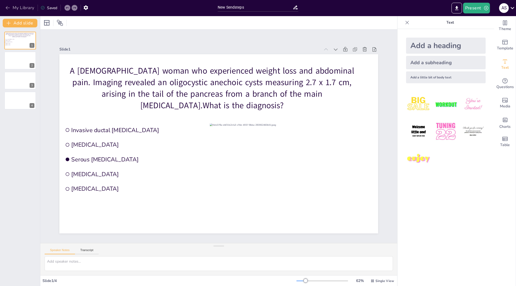
click at [19, 6] on button "My Library" at bounding box center [20, 7] width 33 height 9
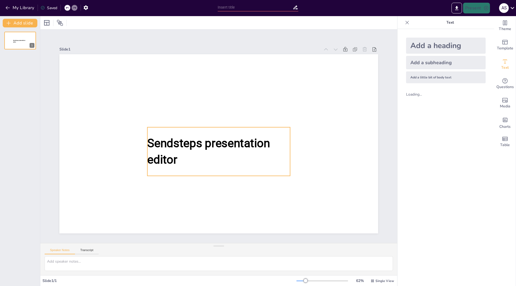
type input "New Sendsteps"
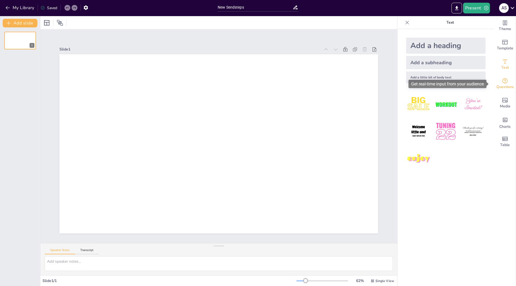
click at [502, 83] on icon "Get real-time input from your audience" at bounding box center [504, 80] width 5 height 5
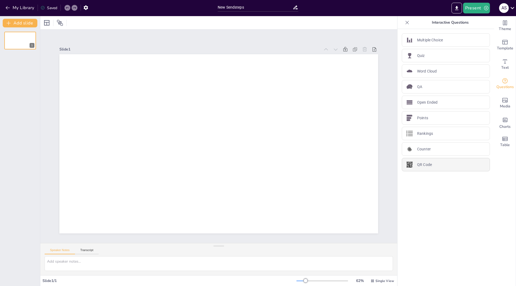
click at [423, 167] on p "QR Code" at bounding box center [424, 165] width 15 height 6
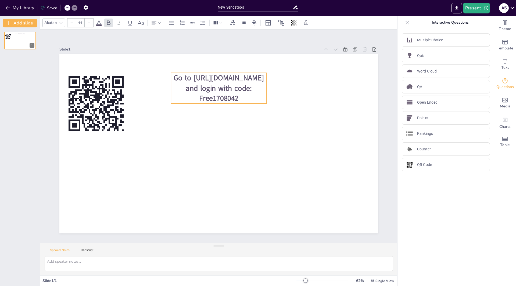
click at [174, 73] on span "Go to [URL][DOMAIN_NAME] and login with code: Free1708042" at bounding box center [219, 88] width 91 height 30
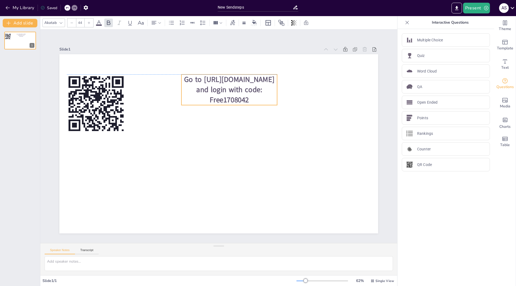
drag, startPoint x: 191, startPoint y: 75, endPoint x: 202, endPoint y: 77, distance: 10.7
click at [202, 77] on span "Go to [URL][DOMAIN_NAME] and login with code: Free1708042" at bounding box center [229, 89] width 91 height 30
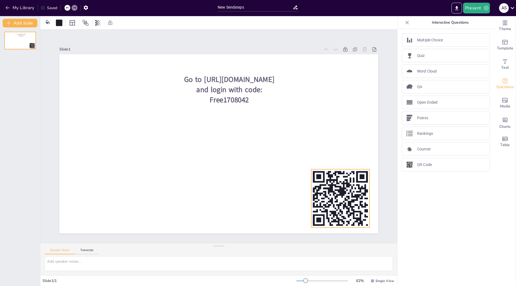
drag, startPoint x: 76, startPoint y: 95, endPoint x: 320, endPoint y: 190, distance: 261.5
click at [323, 191] on rect at bounding box center [324, 192] width 3 height 2
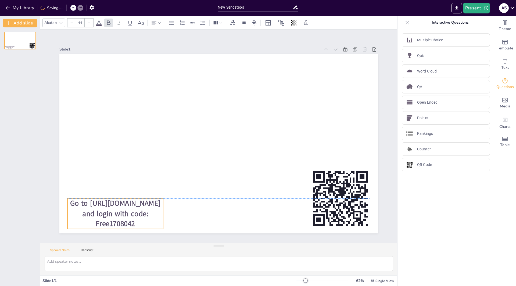
drag, startPoint x: 181, startPoint y: 74, endPoint x: 65, endPoint y: 200, distance: 170.9
click at [67, 200] on p "Go to [URL][DOMAIN_NAME] and login with code: Free1708042" at bounding box center [115, 214] width 96 height 31
click at [158, 203] on p "Go to [URL][DOMAIN_NAME] and login with code: Free1708042" at bounding box center [115, 214] width 96 height 31
click at [108, 186] on icon at bounding box center [110, 187] width 5 height 5
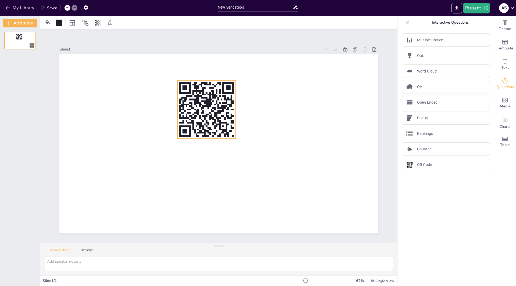
drag, startPoint x: 330, startPoint y: 186, endPoint x: 196, endPoint y: 97, distance: 160.8
click at [196, 97] on rect at bounding box center [206, 109] width 58 height 58
click at [20, 69] on icon at bounding box center [19, 71] width 4 height 4
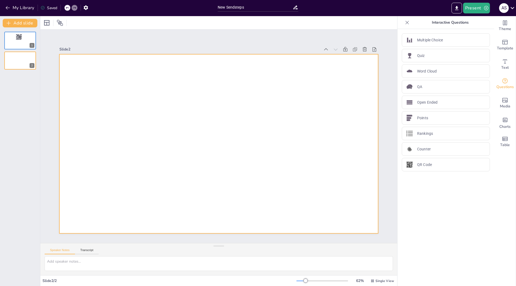
click at [75, 66] on div at bounding box center [218, 143] width 319 height 179
click at [80, 61] on div at bounding box center [218, 143] width 319 height 179
click at [126, 78] on div at bounding box center [218, 143] width 319 height 179
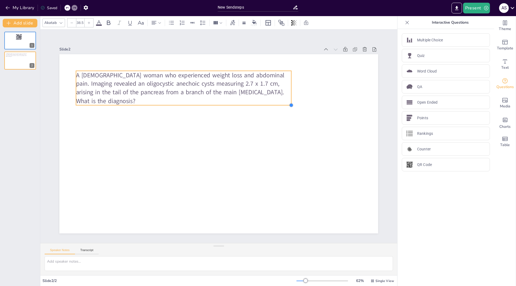
type input "38.8"
drag, startPoint x: 212, startPoint y: 91, endPoint x: 233, endPoint y: 105, distance: 25.3
click at [233, 105] on div "A 56-year-old woman who experienced weight loss and abdominal pain. Imaging rev…" at bounding box center [218, 143] width 319 height 179
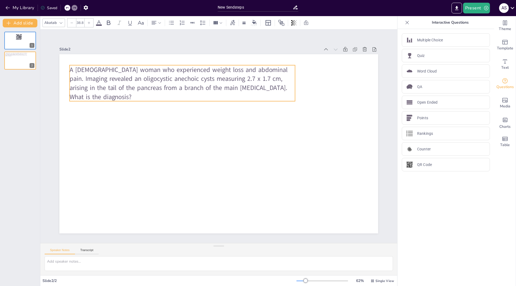
drag, startPoint x: 118, startPoint y: 78, endPoint x: 112, endPoint y: 73, distance: 8.6
click at [112, 73] on span "A 56-year-old woman who experienced weight loss and abdominal pain. Imaging rev…" at bounding box center [179, 83] width 218 height 36
drag, startPoint x: 173, startPoint y: 51, endPoint x: 182, endPoint y: 54, distance: 9.3
click at [175, 51] on icon at bounding box center [178, 54] width 6 height 6
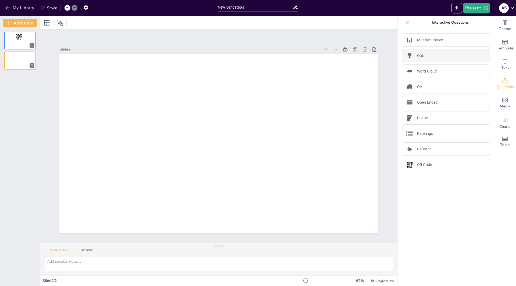
click at [417, 58] on p "Quiz" at bounding box center [421, 56] width 8 height 6
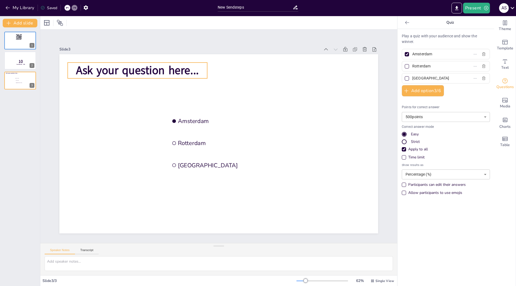
click at [139, 69] on span "Ask your question here..." at bounding box center [137, 70] width 123 height 15
click at [199, 69] on p "Ask your question here..." at bounding box center [137, 71] width 139 height 16
click at [193, 68] on span "Ask your question here..." at bounding box center [137, 70] width 123 height 15
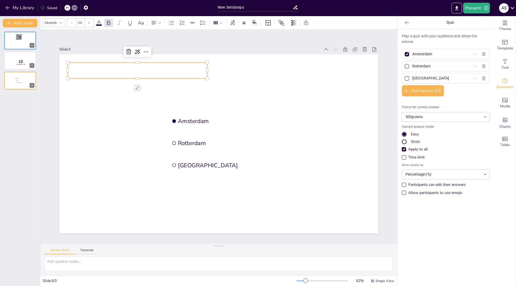
click at [402, 157] on div "Time limit" at bounding box center [404, 157] width 4 height 4
click at [403, 142] on div "Strict" at bounding box center [404, 141] width 3 height 3
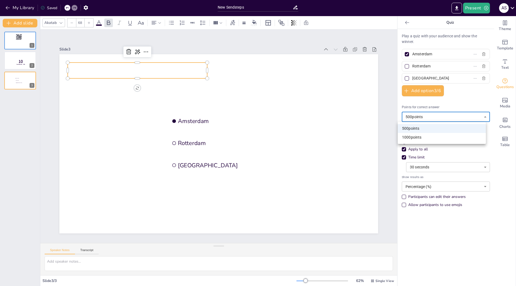
click at [470, 115] on body "My Library Saved New Sendsteps Present A S Document fonts Akatab Popular fonts …" at bounding box center [258, 143] width 516 height 286
click at [462, 96] on div at bounding box center [258, 143] width 516 height 286
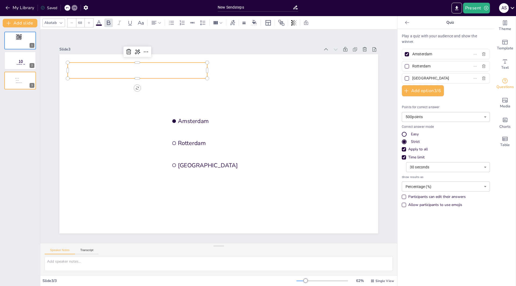
click at [107, 68] on p at bounding box center [137, 71] width 139 height 16
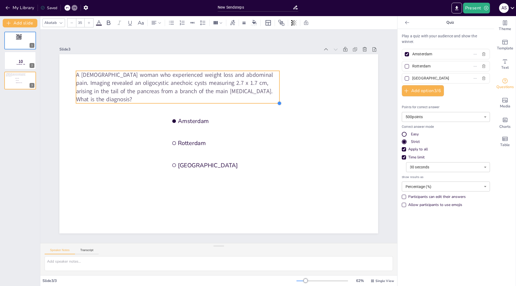
drag, startPoint x: 212, startPoint y: 91, endPoint x: 229, endPoint y: 102, distance: 20.0
click at [229, 102] on div "Amsterdam Rotterdam The Hague A 56-year-old woman who experienced weight loss a…" at bounding box center [218, 143] width 319 height 179
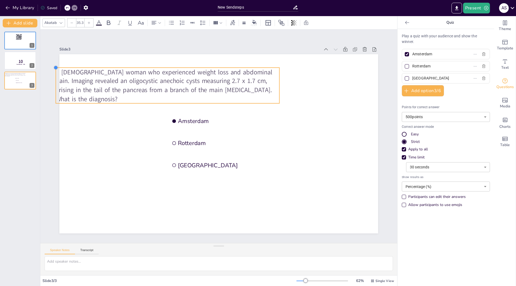
type input "34.4"
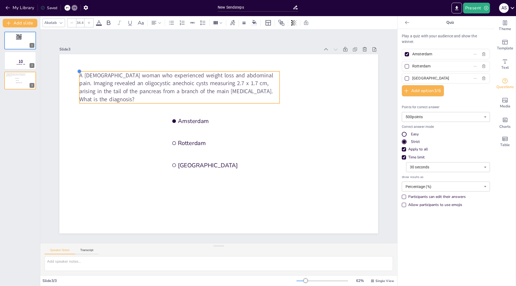
drag, startPoint x: 73, startPoint y: 70, endPoint x: 82, endPoint y: 70, distance: 8.3
click at [82, 70] on div "Amsterdam Rotterdam The Hague A 56-year-old woman who experienced weight loss a…" at bounding box center [218, 143] width 319 height 179
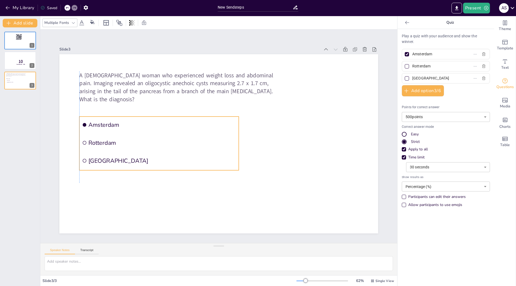
drag, startPoint x: 167, startPoint y: 111, endPoint x: 75, endPoint y: 117, distance: 91.8
click at [79, 117] on li "Amsterdam" at bounding box center [158, 125] width 159 height 17
click at [415, 91] on button "Add option 3 / 6" at bounding box center [423, 90] width 42 height 11
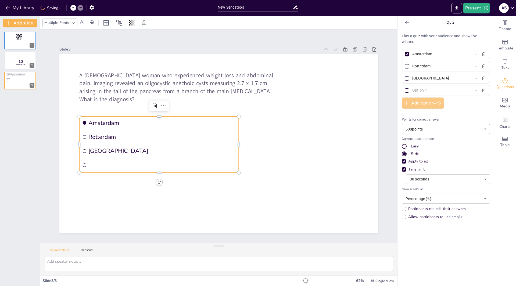
click at [415, 91] on input "text" at bounding box center [437, 91] width 50 height 8
click at [412, 100] on button "Add option 4 / 6" at bounding box center [423, 103] width 42 height 11
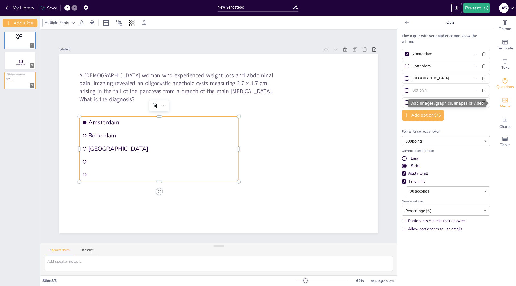
click at [502, 100] on icon "Add images, graphics, shapes or video" at bounding box center [504, 100] width 5 height 5
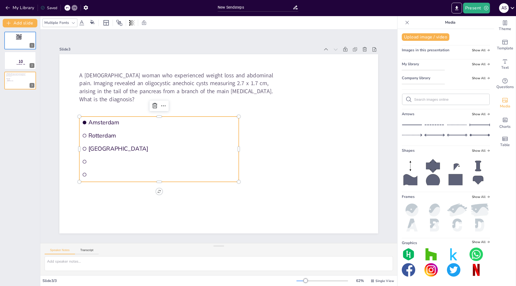
click at [408, 70] on img at bounding box center [423, 70] width 42 height 0
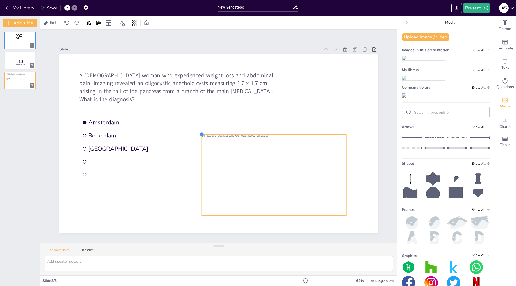
drag, startPoint x: 87, startPoint y: 70, endPoint x: 197, endPoint y: 137, distance: 129.3
click at [197, 137] on div "Amsterdam Rotterdam The Hague A 56-year-old woman who experienced weight loss a…" at bounding box center [218, 143] width 319 height 179
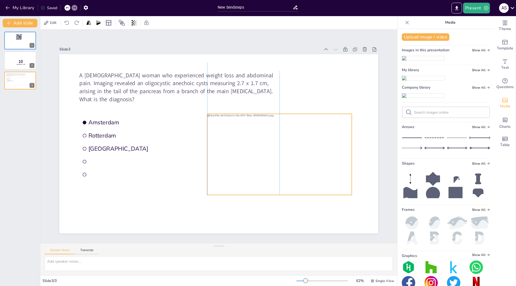
drag, startPoint x: 217, startPoint y: 151, endPoint x: 224, endPoint y: 130, distance: 21.6
click at [224, 130] on div at bounding box center [279, 154] width 145 height 81
drag, startPoint x: 206, startPoint y: 115, endPoint x: 220, endPoint y: 115, distance: 14.0
click at [222, 115] on div at bounding box center [294, 154] width 145 height 81
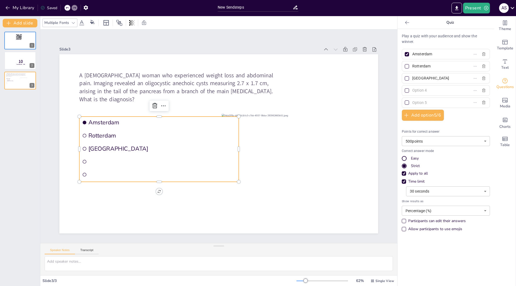
click at [115, 119] on span "Amsterdam" at bounding box center [162, 123] width 148 height 8
click at [30, 107] on div "New Slide" at bounding box center [36, 105] width 25 height 5
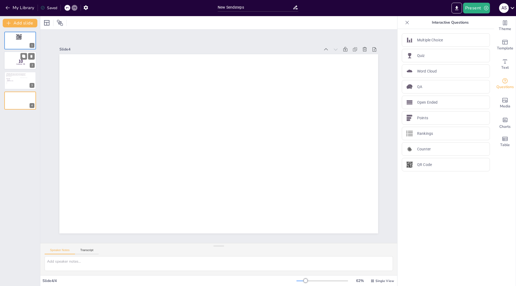
click at [18, 64] on span "Countdown - title" at bounding box center [20, 64] width 9 height 2
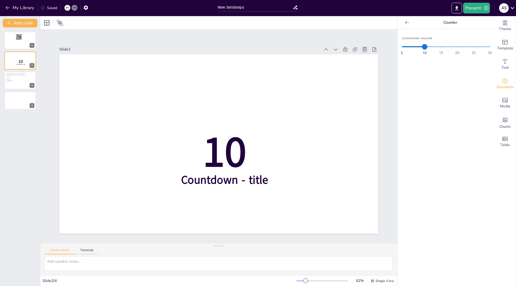
click at [362, 47] on icon at bounding box center [364, 49] width 5 height 5
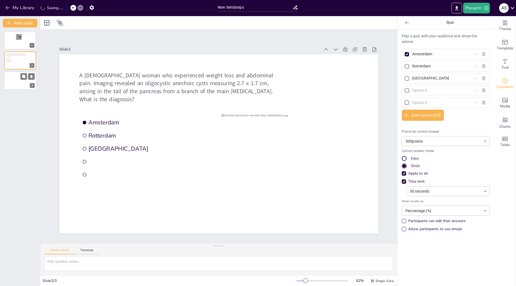
click at [17, 78] on div at bounding box center [20, 80] width 32 height 18
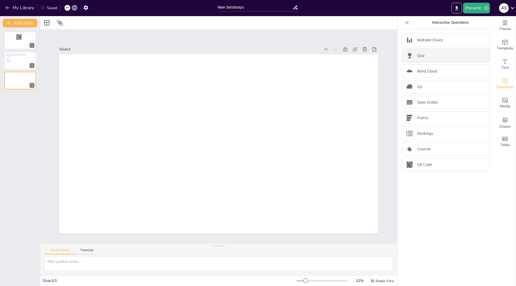
click at [423, 53] on div "Quiz" at bounding box center [446, 55] width 88 height 13
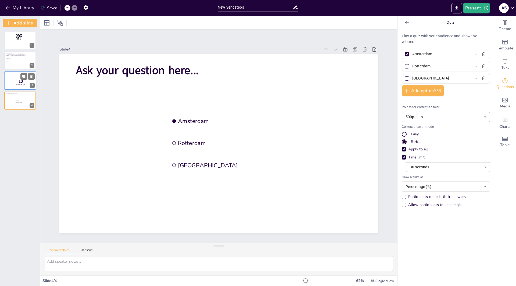
click at [10, 80] on div at bounding box center [20, 80] width 32 height 18
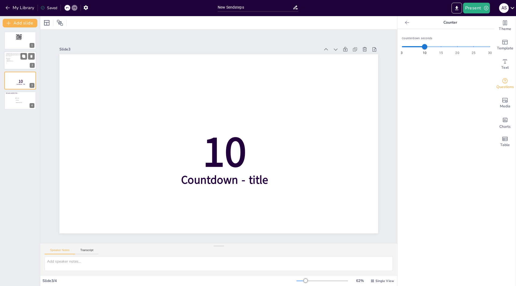
click at [15, 63] on li at bounding box center [14, 63] width 16 height 1
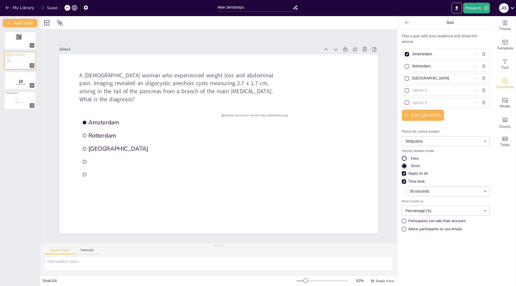
click at [445, 193] on body "My Library Saved New Sendsteps Present A S Document fonts Akatab Popular fonts …" at bounding box center [258, 143] width 516 height 286
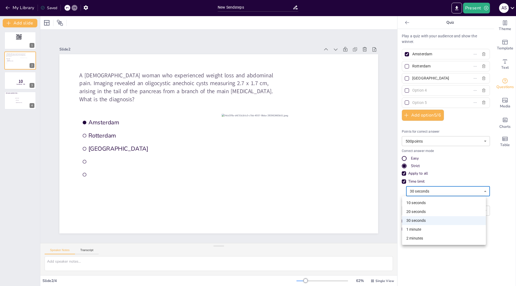
click at [399, 182] on div at bounding box center [258, 143] width 516 height 286
click at [402, 181] on div "Time limit" at bounding box center [404, 181] width 4 height 4
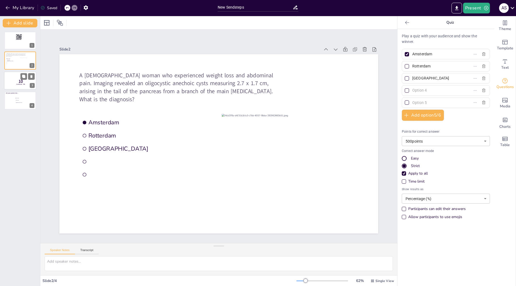
click at [23, 82] on p "10" at bounding box center [21, 81] width 14 height 6
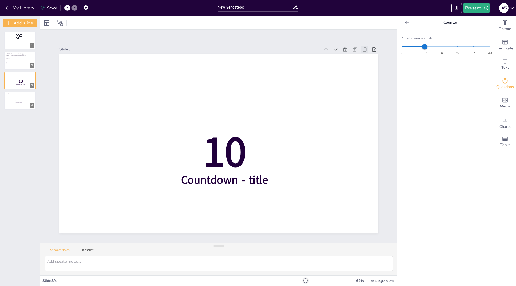
click at [363, 47] on icon at bounding box center [364, 49] width 5 height 5
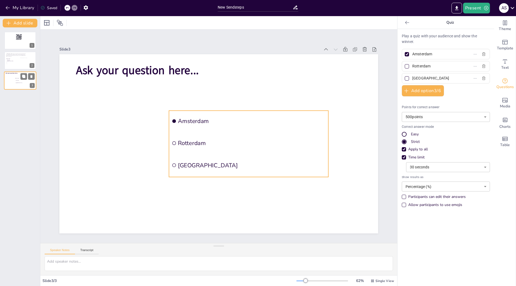
click at [19, 81] on span "Rotterdam" at bounding box center [23, 80] width 15 height 1
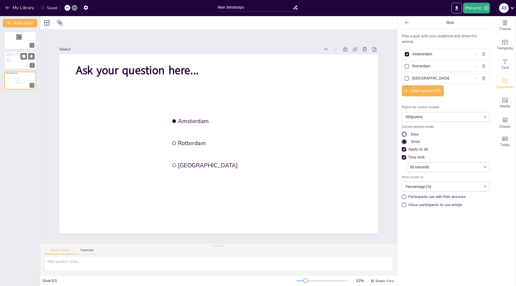
click at [15, 62] on li at bounding box center [14, 62] width 16 height 1
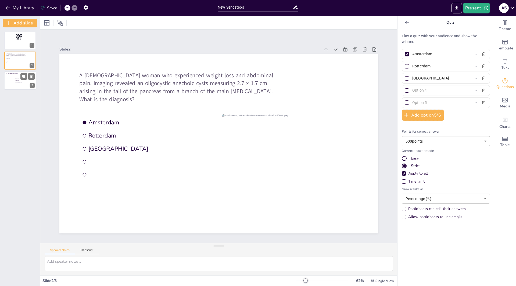
click at [16, 79] on li "Amsterdam" at bounding box center [23, 78] width 16 height 2
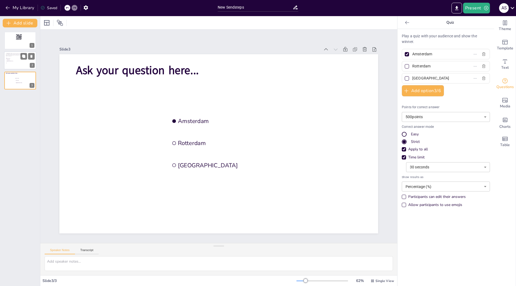
click at [6, 60] on li "[GEOGRAPHIC_DATA]" at bounding box center [14, 60] width 16 height 1
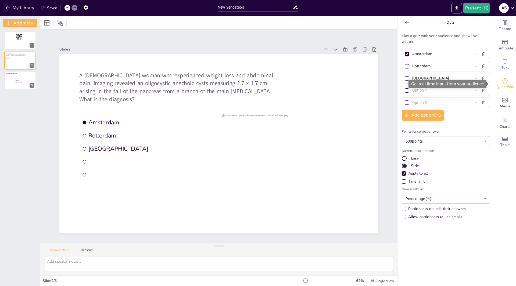
click at [502, 81] on icon "Get real-time input from your audience" at bounding box center [505, 81] width 6 height 6
click at [405, 22] on icon at bounding box center [406, 22] width 5 height 5
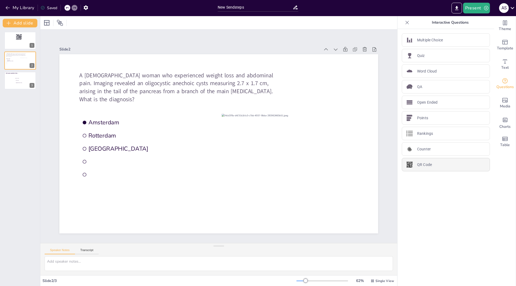
click at [417, 166] on p "QR Code" at bounding box center [424, 165] width 15 height 6
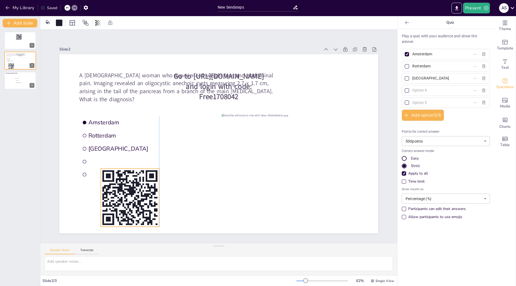
drag, startPoint x: 93, startPoint y: 102, endPoint x: 128, endPoint y: 196, distance: 100.4
click at [128, 196] on rect at bounding box center [130, 197] width 58 height 58
click at [127, 156] on icon at bounding box center [130, 158] width 6 height 6
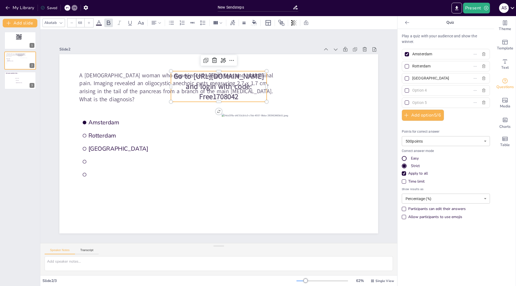
type input "44"
click at [221, 85] on span "Go to https://sendsteps.me and login with code: Free1708042" at bounding box center [219, 86] width 91 height 30
click at [212, 59] on icon at bounding box center [214, 61] width 5 height 5
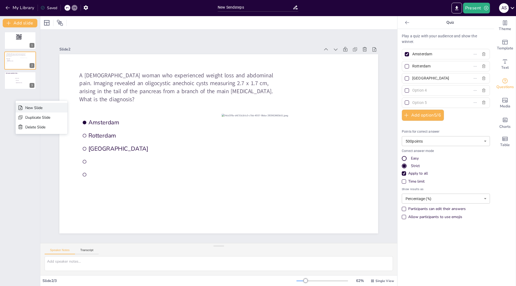
click at [26, 106] on div "New Slide" at bounding box center [37, 107] width 25 height 5
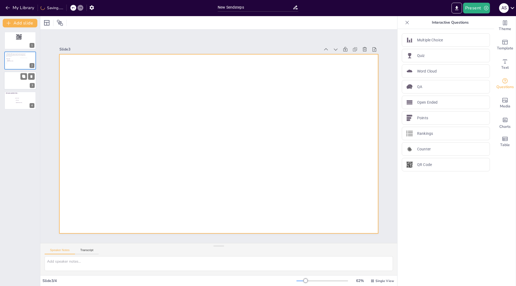
click at [19, 77] on div at bounding box center [20, 80] width 32 height 18
click at [12, 83] on div at bounding box center [20, 80] width 32 height 18
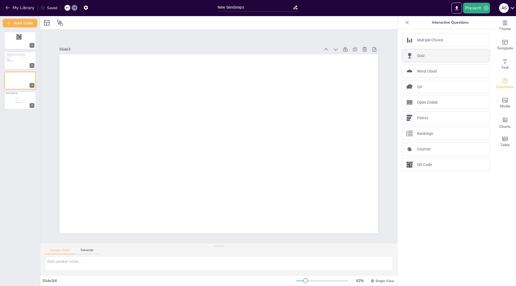
click at [428, 53] on div "Quiz" at bounding box center [446, 55] width 88 height 13
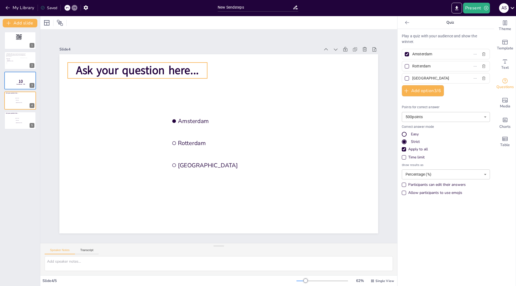
click at [191, 68] on span "Ask your question here..." at bounding box center [137, 70] width 123 height 15
click at [196, 68] on p "Ask your question here..." at bounding box center [137, 71] width 139 height 16
click at [21, 63] on div at bounding box center [27, 62] width 15 height 8
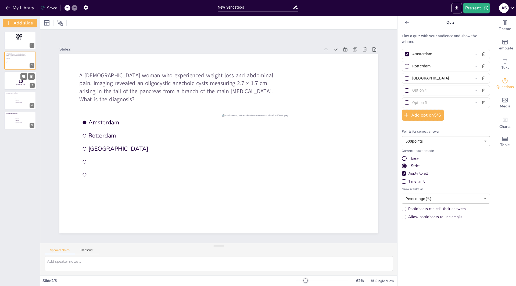
click at [22, 80] on span "10" at bounding box center [21, 81] width 4 height 6
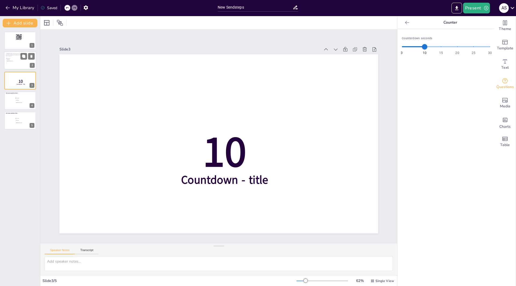
click at [10, 60] on li "[GEOGRAPHIC_DATA]" at bounding box center [14, 60] width 16 height 1
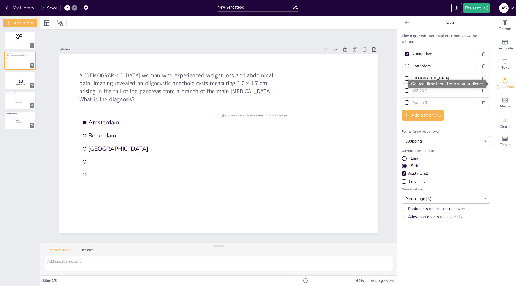
click at [503, 87] on span "Questions" at bounding box center [504, 87] width 17 height 6
click at [403, 24] on div at bounding box center [407, 22] width 9 height 9
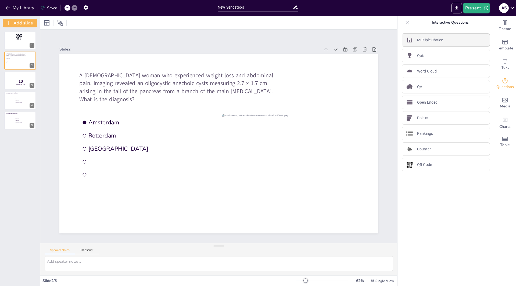
click at [430, 41] on p "Multiple Choice" at bounding box center [430, 40] width 26 height 6
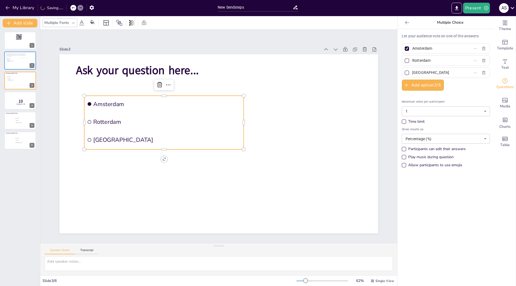
click at [405, 23] on icon at bounding box center [407, 22] width 4 height 3
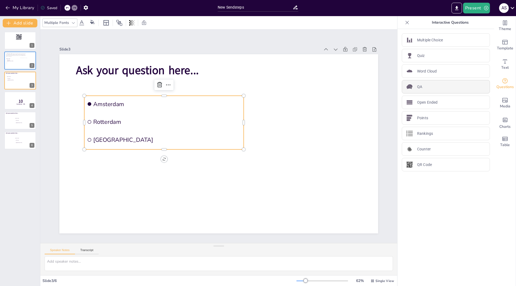
click at [420, 87] on div "QA" at bounding box center [446, 86] width 88 height 13
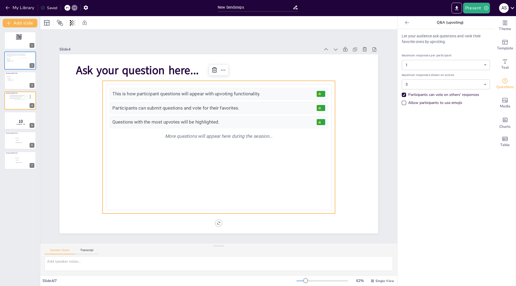
click at [404, 22] on icon at bounding box center [406, 22] width 5 height 5
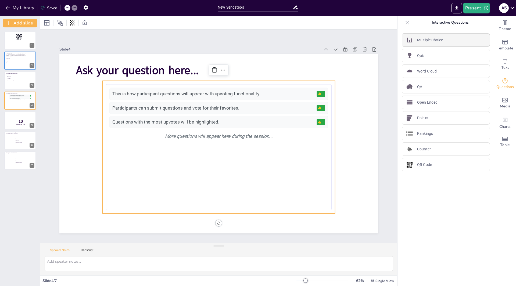
click at [421, 42] on p "Multiple Choice" at bounding box center [430, 40] width 26 height 6
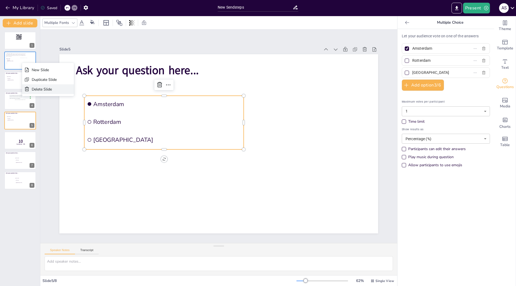
click at [35, 87] on div "Delete Slide" at bounding box center [44, 89] width 25 height 5
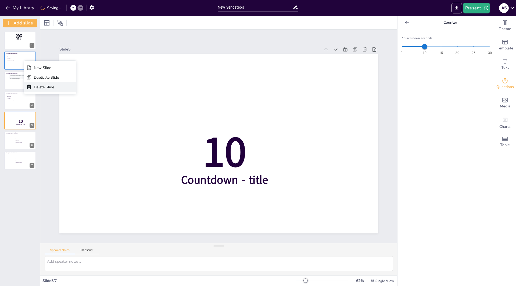
click at [38, 87] on div "Delete Slide" at bounding box center [46, 87] width 25 height 5
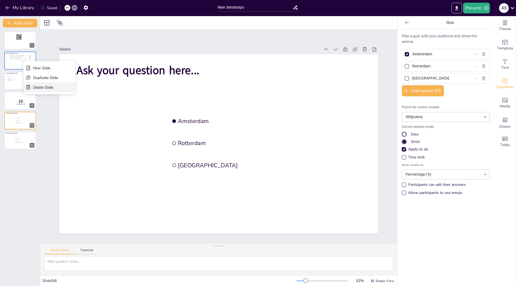
click at [35, 88] on div "Delete Slide" at bounding box center [45, 87] width 25 height 5
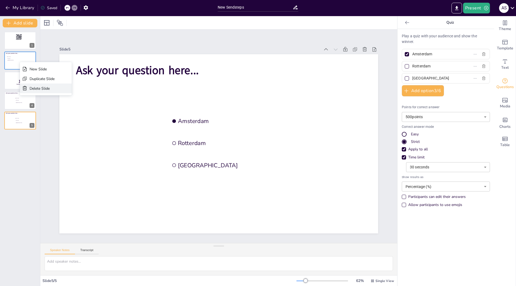
click at [33, 88] on div "Delete Slide" at bounding box center [42, 88] width 25 height 5
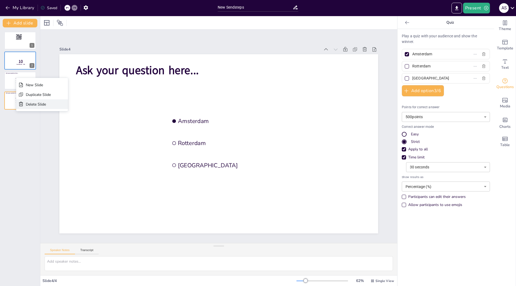
click at [28, 103] on div "Delete Slide" at bounding box center [38, 104] width 25 height 5
click at [35, 107] on div "Delete Slide" at bounding box center [45, 107] width 25 height 5
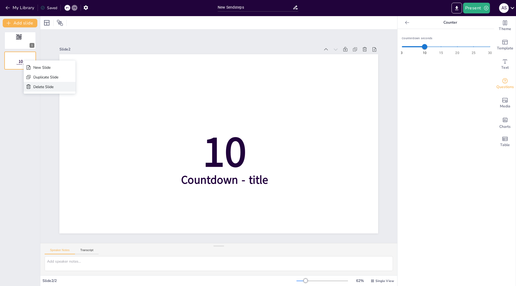
click at [36, 87] on div "Delete Slide" at bounding box center [45, 86] width 25 height 5
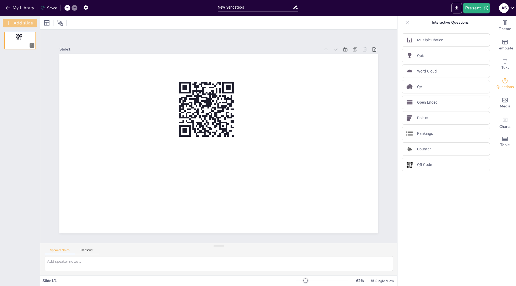
click at [26, 23] on button "Add slide" at bounding box center [20, 23] width 35 height 9
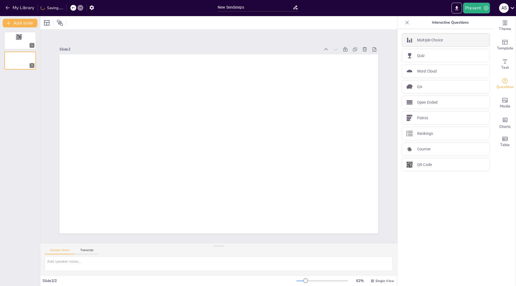
click at [421, 37] on div "Multiple Choice" at bounding box center [446, 39] width 88 height 13
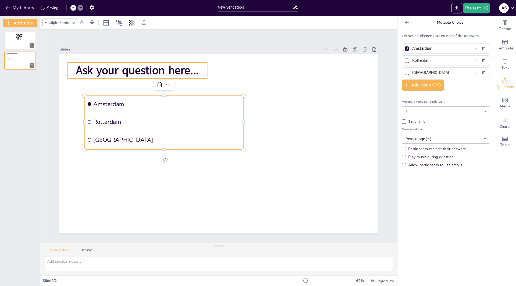
click at [185, 67] on span "Ask your question here..." at bounding box center [137, 70] width 123 height 15
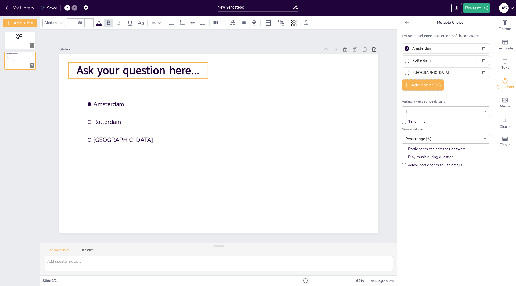
click at [191, 68] on span "Ask your question here..." at bounding box center [138, 70] width 123 height 15
click at [192, 68] on span "Ask your question here..." at bounding box center [138, 70] width 123 height 15
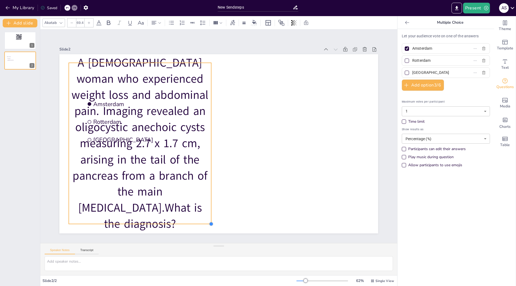
type input "69.6"
drag, startPoint x: 205, startPoint y: 214, endPoint x: 207, endPoint y: 209, distance: 5.9
click at [207, 209] on div "Amsterdam Rotterdam The Hague A 56-year-old woman who experienced weight loss a…" at bounding box center [218, 143] width 319 height 179
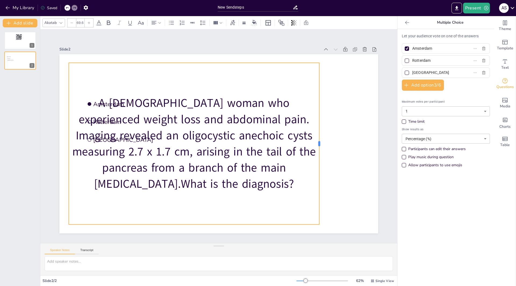
drag, startPoint x: 209, startPoint y: 143, endPoint x: 319, endPoint y: 128, distance: 112.0
click at [319, 128] on div at bounding box center [321, 144] width 4 height 162
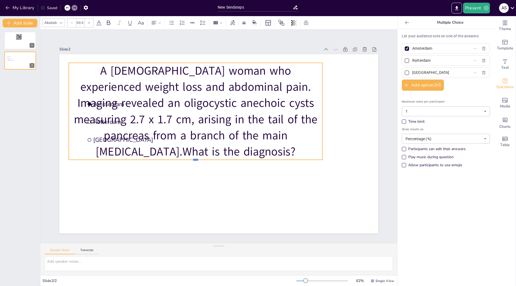
drag, startPoint x: 192, startPoint y: 222, endPoint x: 219, endPoint y: 133, distance: 93.4
click at [219, 133] on div "Amsterdam Rotterdam The Hague A 56-year-old woman who experienced weight loss a…" at bounding box center [218, 143] width 319 height 179
drag, startPoint x: 191, startPoint y: 159, endPoint x: 196, endPoint y: 146, distance: 14.0
click at [196, 146] on div "Amsterdam Rotterdam The Hague A 56-year-old woman who experienced weight loss a…" at bounding box center [218, 143] width 319 height 179
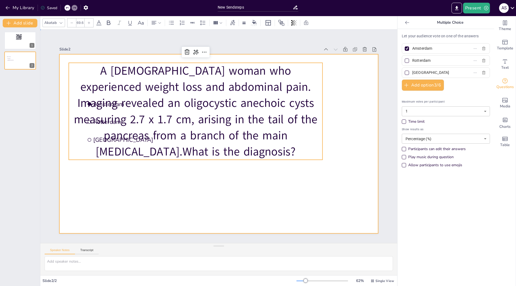
click at [321, 109] on div at bounding box center [218, 143] width 319 height 179
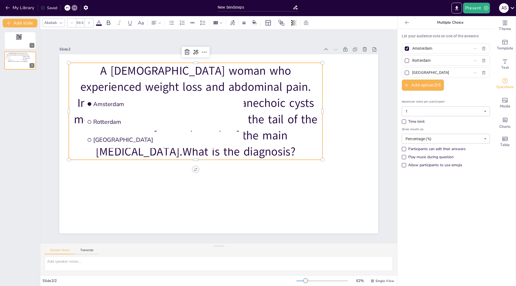
click at [313, 109] on p "A [DEMOGRAPHIC_DATA] woman who experienced weight loss and abdominal pain. Imag…" at bounding box center [196, 111] width 254 height 97
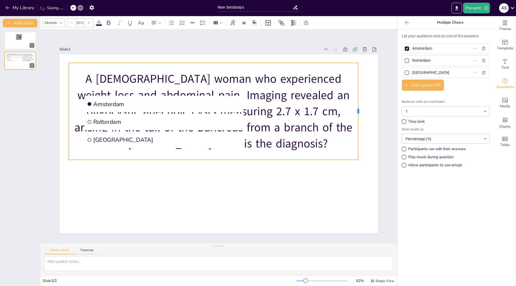
drag, startPoint x: 318, startPoint y: 109, endPoint x: 354, endPoint y: 105, distance: 36.0
click at [358, 105] on div at bounding box center [360, 111] width 4 height 97
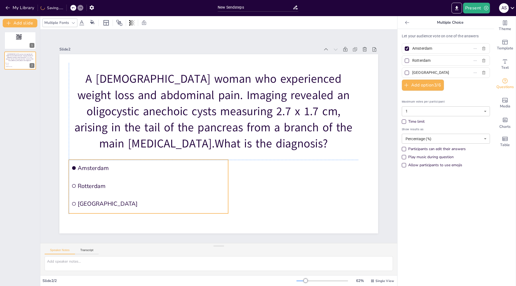
drag, startPoint x: 128, startPoint y: 102, endPoint x: 108, endPoint y: 161, distance: 63.1
click at [113, 166] on span "Amsterdam" at bounding box center [152, 168] width 148 height 8
click at [64, 23] on div "Multiple Fonts" at bounding box center [56, 22] width 27 height 7
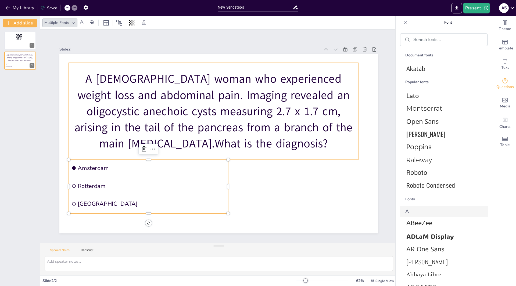
click at [106, 67] on div "A [DEMOGRAPHIC_DATA] woman who experienced weight loss and abdominal pain. Imag…" at bounding box center [213, 111] width 289 height 97
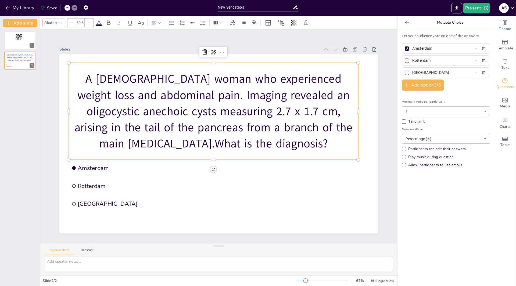
click at [72, 24] on div at bounding box center [71, 23] width 9 height 9
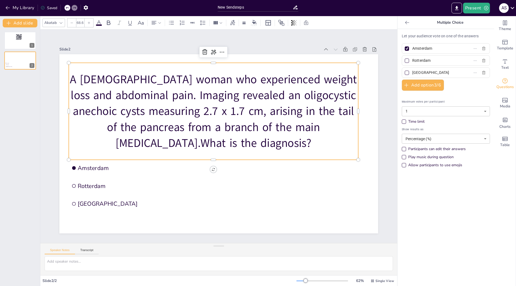
click at [72, 24] on div at bounding box center [71, 23] width 9 height 9
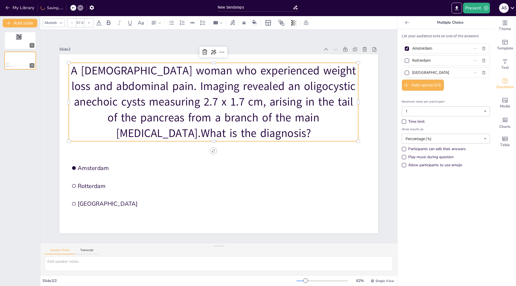
click at [72, 24] on div at bounding box center [71, 23] width 9 height 9
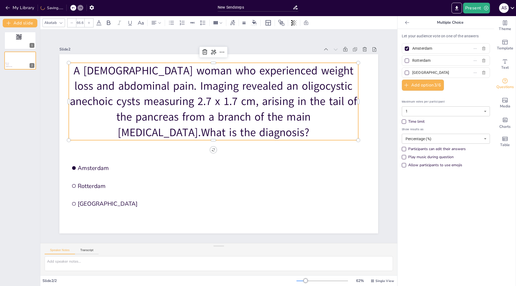
click at [72, 24] on div at bounding box center [71, 23] width 9 height 9
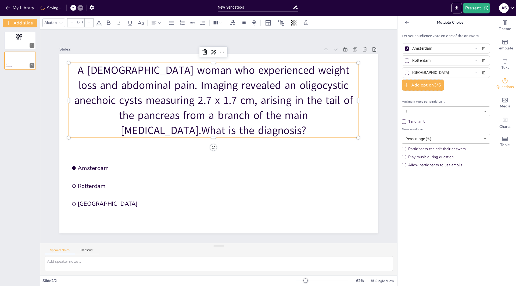
click at [72, 24] on div at bounding box center [71, 23] width 9 height 9
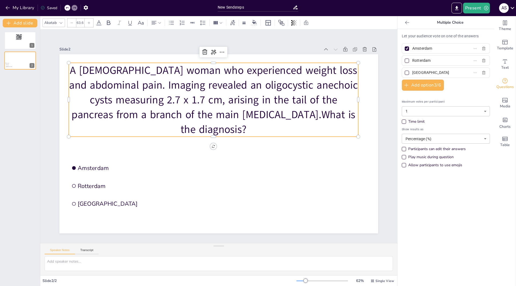
click at [72, 24] on div at bounding box center [71, 23] width 9 height 9
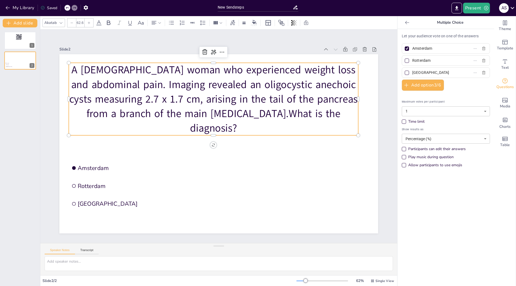
click at [72, 24] on div at bounding box center [71, 23] width 9 height 9
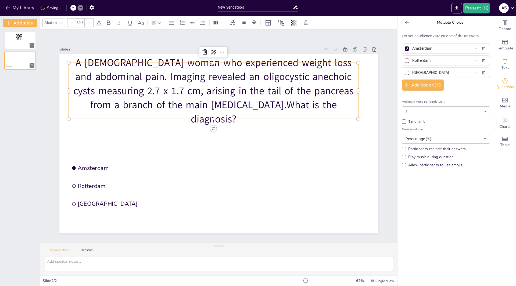
click at [72, 24] on div at bounding box center [71, 23] width 9 height 9
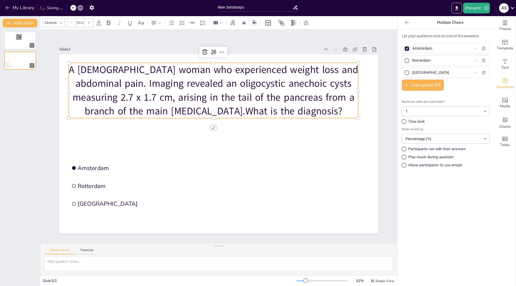
click at [72, 24] on div at bounding box center [71, 23] width 9 height 9
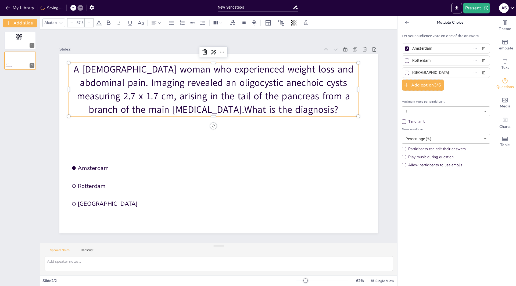
click at [72, 24] on div at bounding box center [71, 23] width 9 height 9
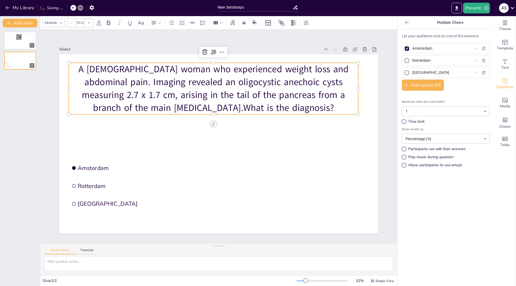
click at [72, 24] on div at bounding box center [71, 23] width 9 height 9
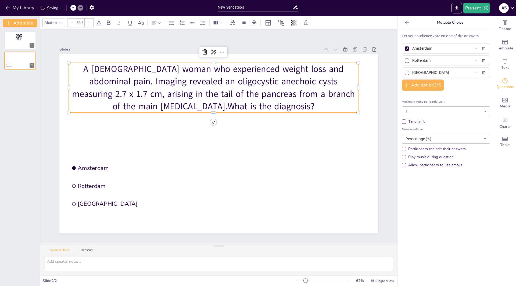
click at [72, 24] on div at bounding box center [71, 23] width 9 height 9
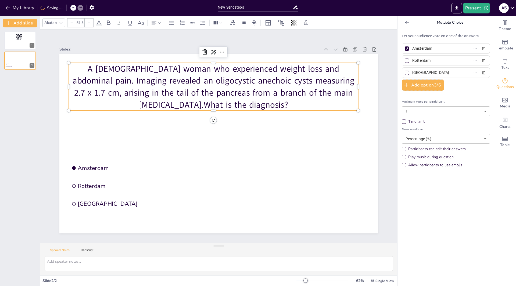
click at [72, 24] on div at bounding box center [71, 23] width 9 height 9
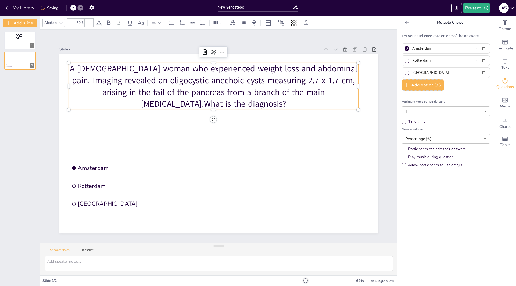
click at [72, 24] on div at bounding box center [71, 23] width 9 height 9
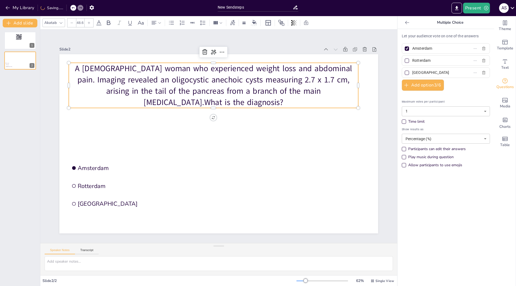
click at [72, 24] on div at bounding box center [71, 23] width 9 height 9
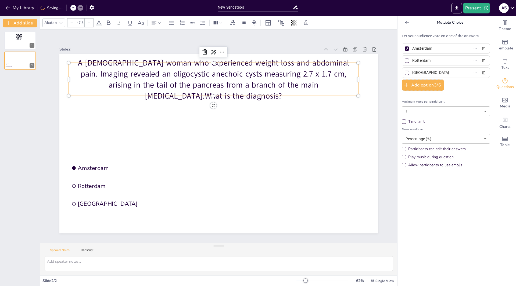
click at [72, 24] on div at bounding box center [71, 23] width 9 height 9
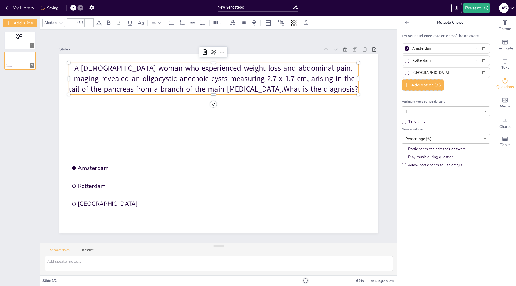
click at [72, 24] on div at bounding box center [71, 23] width 9 height 9
type input "44.6"
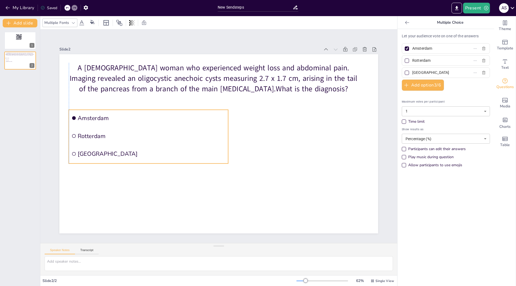
drag, startPoint x: 99, startPoint y: 174, endPoint x: 96, endPoint y: 129, distance: 45.8
click at [96, 129] on li "Rotterdam" at bounding box center [148, 136] width 159 height 17
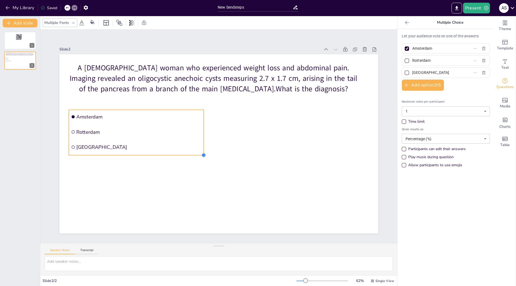
drag, startPoint x: 224, startPoint y: 160, endPoint x: 198, endPoint y: 150, distance: 27.6
click at [198, 150] on div "A [DEMOGRAPHIC_DATA] woman who experienced weight loss and abdominal pain. Imag…" at bounding box center [218, 143] width 319 height 179
click at [501, 106] on span "Media" at bounding box center [505, 106] width 10 height 6
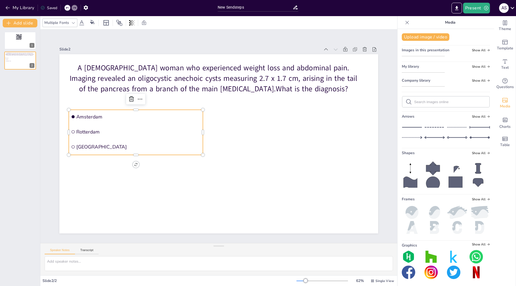
click at [414, 56] on img at bounding box center [423, 56] width 42 height 0
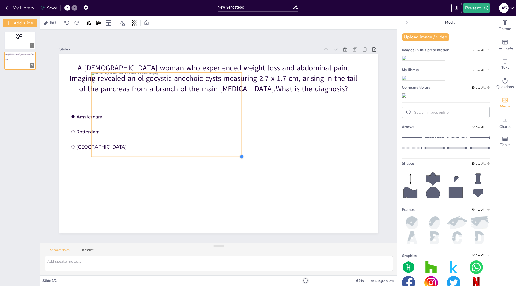
drag, startPoint x: 342, startPoint y: 214, endPoint x: 195, endPoint y: 122, distance: 172.5
click at [234, 143] on div "A [DEMOGRAPHIC_DATA] woman who experienced weight loss and abdominal pain. Imag…" at bounding box center [218, 143] width 319 height 179
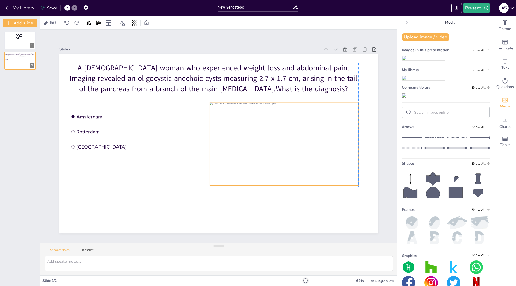
drag, startPoint x: 91, startPoint y: 74, endPoint x: 209, endPoint y: 105, distance: 122.5
click at [210, 105] on div at bounding box center [284, 143] width 148 height 83
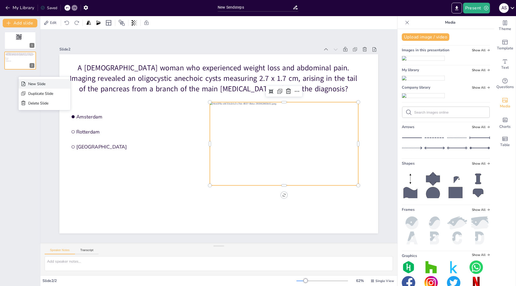
click at [34, 86] on div "New Slide" at bounding box center [40, 83] width 25 height 5
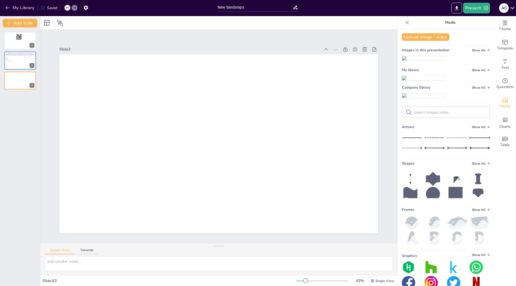
click at [405, 23] on icon at bounding box center [406, 22] width 5 height 5
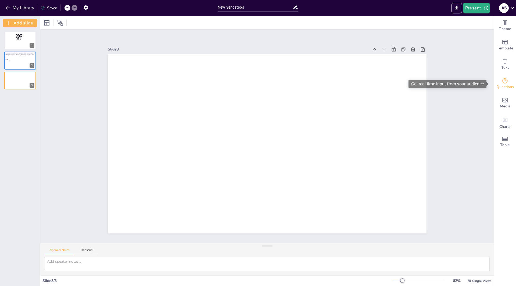
click at [502, 81] on icon "Get real-time input from your audience" at bounding box center [505, 81] width 6 height 6
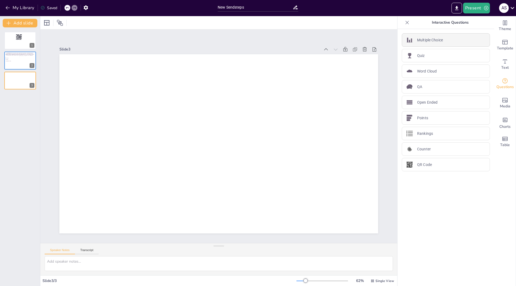
click at [420, 41] on p "Multiple Choice" at bounding box center [430, 40] width 26 height 6
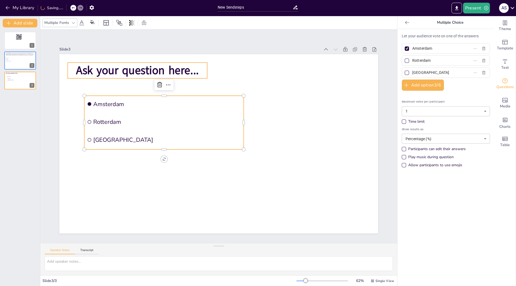
click at [192, 66] on span "Ask your question here..." at bounding box center [137, 70] width 123 height 15
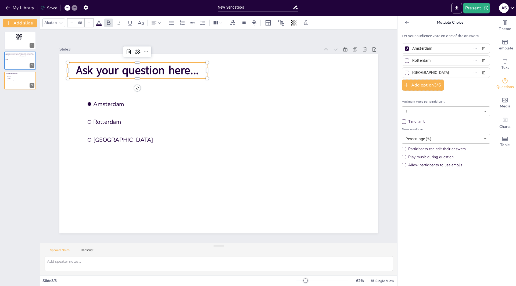
click at [194, 69] on span "Ask your question here..." at bounding box center [137, 70] width 123 height 15
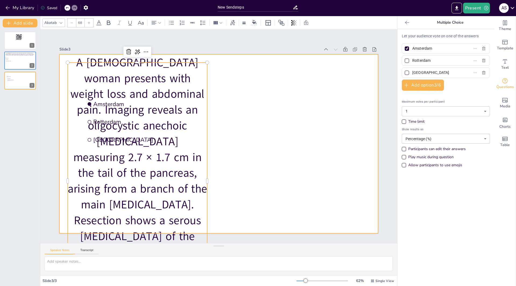
drag, startPoint x: 203, startPoint y: 180, endPoint x: 236, endPoint y: 173, distance: 33.7
click at [236, 173] on div "Amsterdam Rotterdam The Hague A 56-year-old woman presents with weight loss and…" at bounding box center [218, 143] width 319 height 179
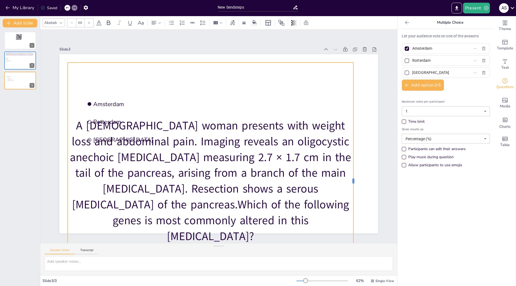
drag, startPoint x: 203, startPoint y: 177, endPoint x: 350, endPoint y: 159, distance: 147.3
click at [353, 159] on div at bounding box center [355, 181] width 4 height 237
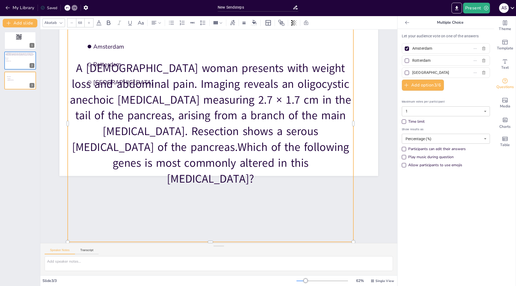
scroll to position [71, 0]
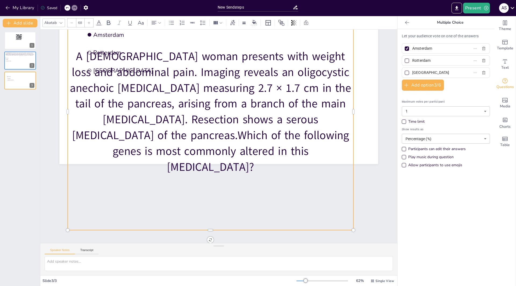
click at [207, 224] on div "A [DEMOGRAPHIC_DATA] woman presents with weight loss and abdominal pain. Imagin…" at bounding box center [211, 111] width 286 height 237
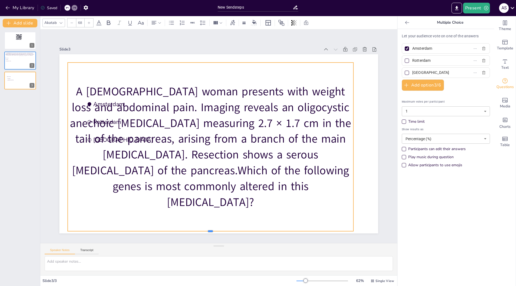
scroll to position [0, 0]
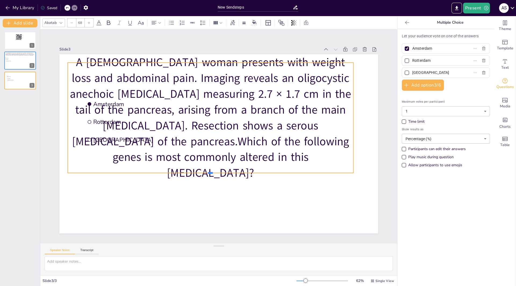
drag, startPoint x: 206, startPoint y: 226, endPoint x: 250, endPoint y: 92, distance: 141.8
click at [250, 92] on div "Amsterdam Rotterdam The Hague A 56-year-old woman presents with weight loss and…" at bounding box center [218, 143] width 319 height 179
click at [73, 22] on icon at bounding box center [71, 22] width 3 height 3
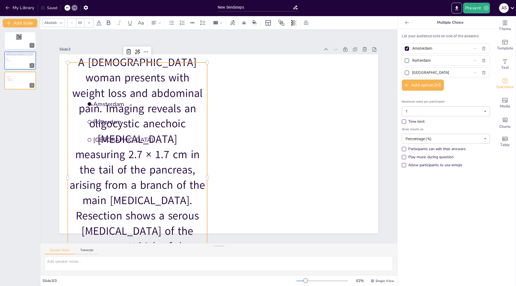
click at [73, 22] on icon at bounding box center [71, 22] width 3 height 3
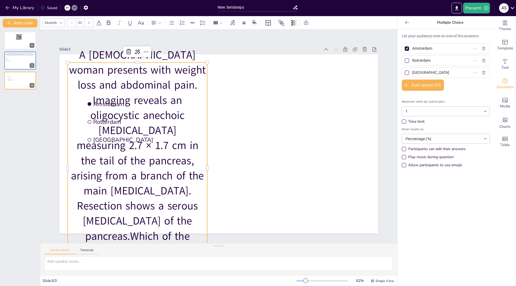
click at [73, 22] on icon at bounding box center [71, 22] width 3 height 3
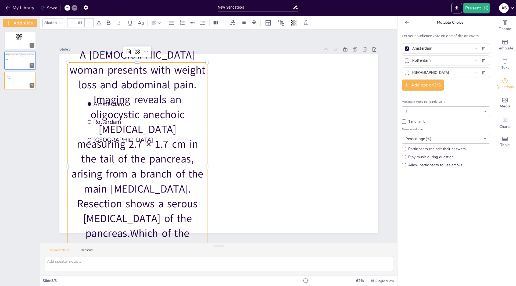
click at [73, 22] on icon at bounding box center [71, 22] width 3 height 3
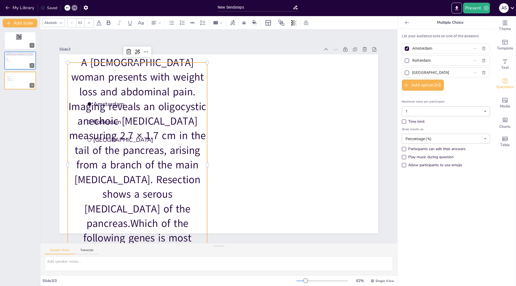
click at [73, 22] on icon at bounding box center [71, 22] width 3 height 3
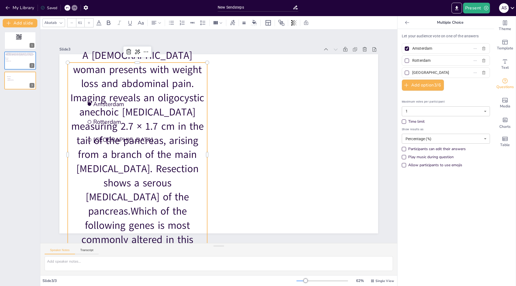
click at [73, 22] on icon at bounding box center [71, 22] width 3 height 3
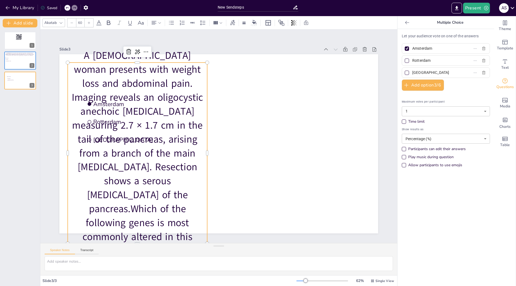
click at [73, 22] on icon at bounding box center [71, 22] width 3 height 3
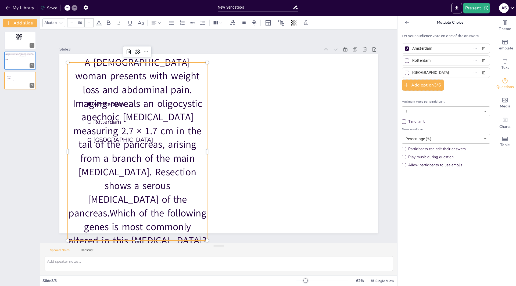
click at [73, 22] on icon at bounding box center [71, 22] width 3 height 3
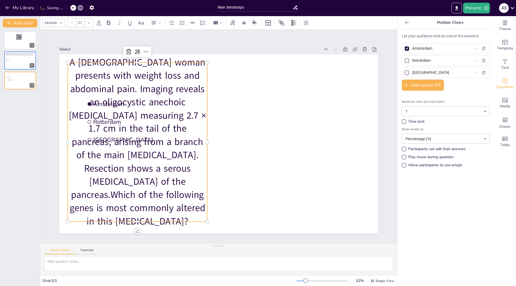
click at [73, 22] on icon at bounding box center [71, 22] width 3 height 3
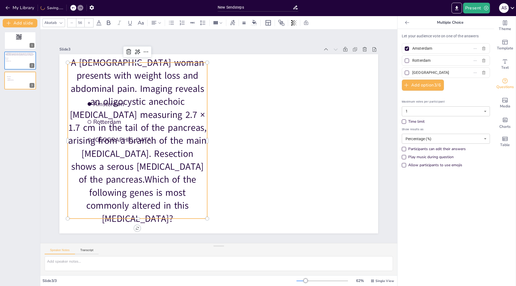
click at [73, 22] on icon at bounding box center [71, 22] width 3 height 3
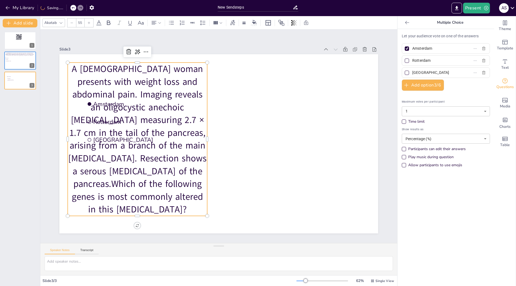
click at [73, 22] on icon at bounding box center [71, 22] width 3 height 3
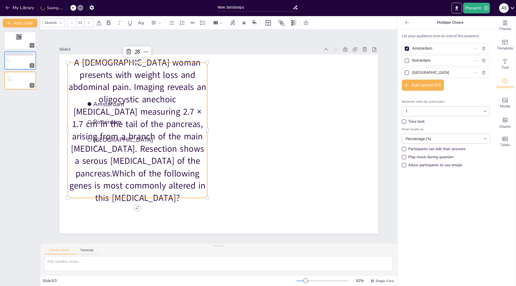
click at [73, 22] on icon at bounding box center [71, 22] width 3 height 3
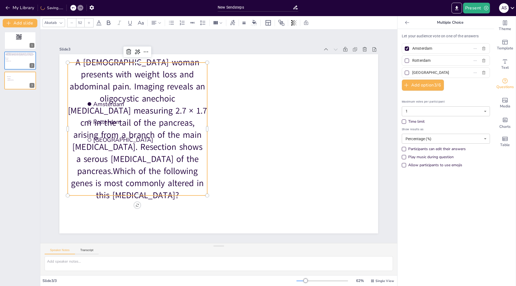
click at [73, 22] on icon at bounding box center [71, 22] width 3 height 3
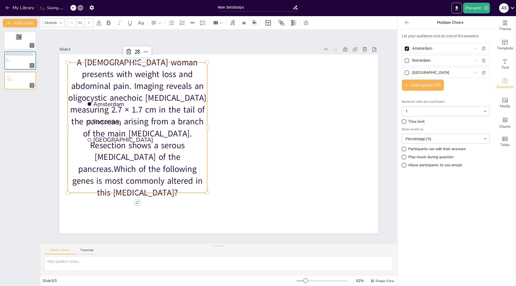
click at [73, 22] on icon at bounding box center [71, 22] width 3 height 3
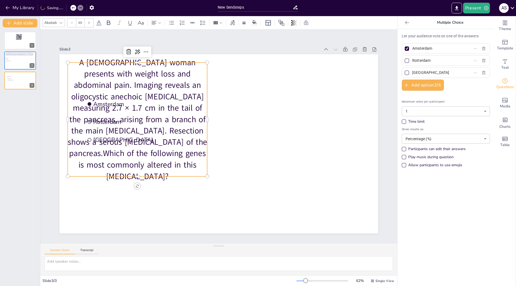
click at [73, 22] on icon at bounding box center [71, 22] width 3 height 3
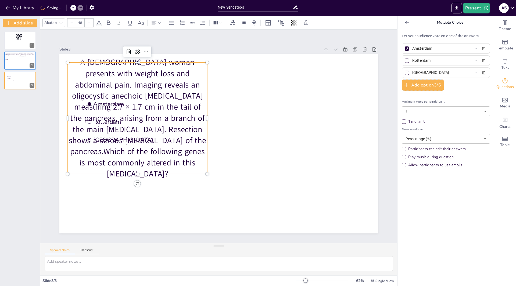
click at [73, 22] on icon at bounding box center [71, 22] width 3 height 3
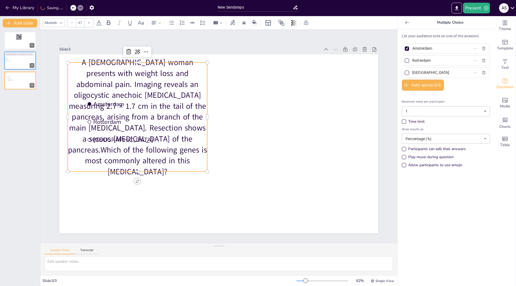
click at [73, 22] on icon at bounding box center [71, 22] width 3 height 3
type input "45"
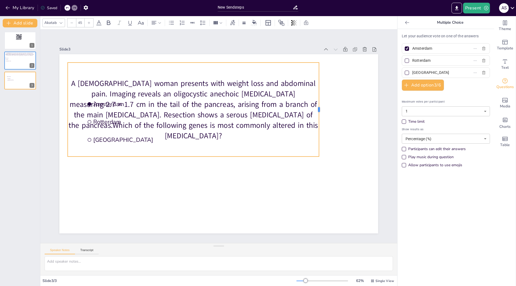
drag, startPoint x: 203, startPoint y: 108, endPoint x: 310, endPoint y: 110, distance: 106.4
click at [319, 106] on div at bounding box center [321, 110] width 4 height 94
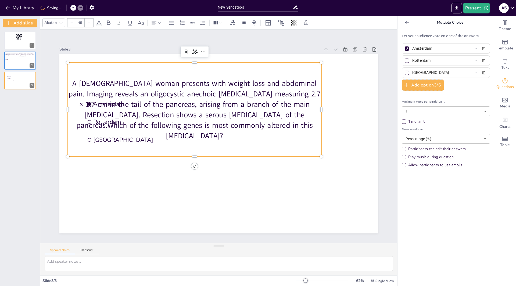
click at [96, 100] on p "A [DEMOGRAPHIC_DATA] woman presents with weight loss and abdominal pain. Imagin…" at bounding box center [195, 109] width 254 height 63
click at [102, 106] on p "A [DEMOGRAPHIC_DATA] woman presents with weight loss and abdominal pain. Imagin…" at bounding box center [195, 109] width 254 height 63
click at [97, 122] on p "A [DEMOGRAPHIC_DATA] woman presents with weight loss and abdominal pain. Imagin…" at bounding box center [195, 109] width 254 height 63
click at [100, 132] on p "A [DEMOGRAPHIC_DATA] woman presents with weight loss and abdominal pain. Imagin…" at bounding box center [195, 109] width 254 height 63
click at [101, 138] on div "A [DEMOGRAPHIC_DATA] woman presents with weight loss and abdominal pain. Imagin…" at bounding box center [195, 110] width 254 height 94
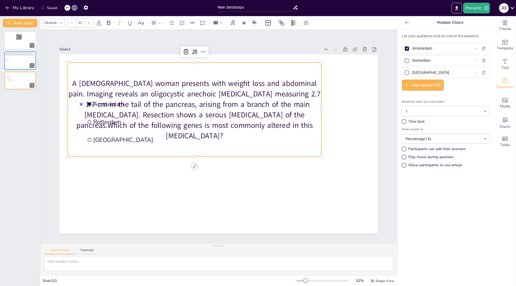
click at [107, 139] on div "A [DEMOGRAPHIC_DATA] woman presents with weight loss and abdominal pain. Imagin…" at bounding box center [195, 110] width 254 height 94
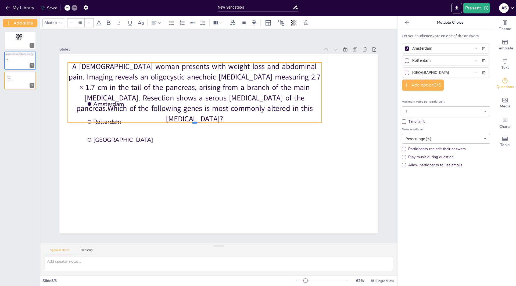
drag, startPoint x: 191, startPoint y: 155, endPoint x: 119, endPoint y: 131, distance: 76.4
click at [196, 123] on div at bounding box center [195, 125] width 254 height 4
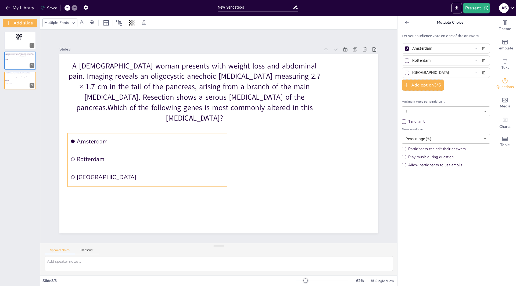
drag, startPoint x: 113, startPoint y: 130, endPoint x: 96, endPoint y: 167, distance: 41.2
click at [96, 169] on li "[GEOGRAPHIC_DATA]" at bounding box center [147, 177] width 159 height 17
click at [412, 84] on button "Add option 3 / 6" at bounding box center [423, 85] width 42 height 11
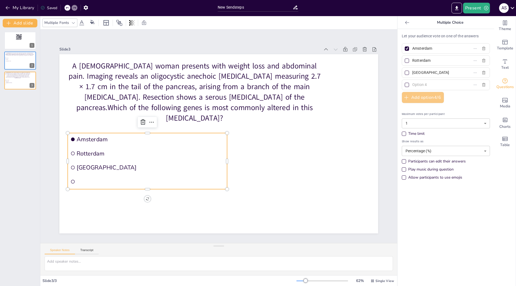
click at [412, 84] on input "text" at bounding box center [437, 85] width 50 height 8
click at [411, 96] on button "Add option 4 / 6" at bounding box center [423, 97] width 42 height 11
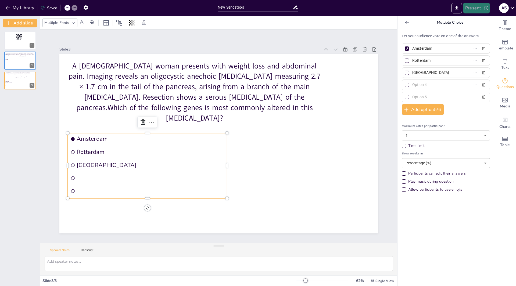
click at [480, 7] on button "Present" at bounding box center [476, 8] width 27 height 11
click at [476, 34] on li "Play presentation" at bounding box center [485, 33] width 42 height 9
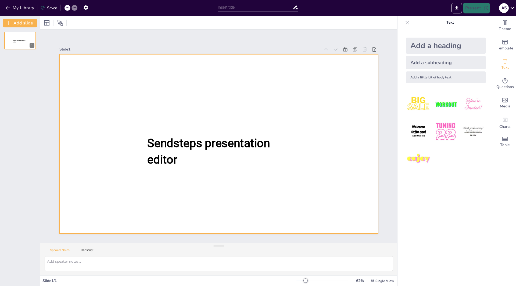
type input "New Sendsteps"
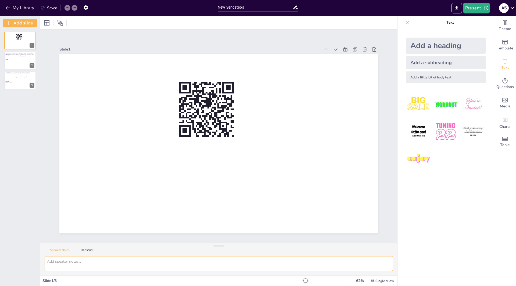
click at [101, 265] on textarea at bounding box center [219, 263] width 348 height 15
click at [29, 76] on div "New Slide" at bounding box center [47, 78] width 52 height 10
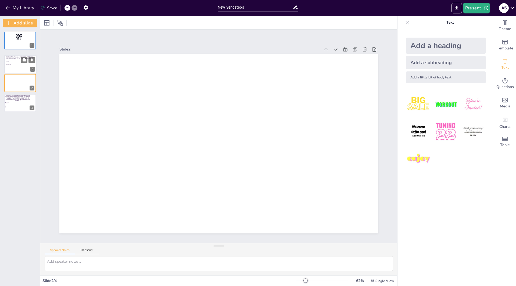
drag, startPoint x: 19, startPoint y: 82, endPoint x: 19, endPoint y: 64, distance: 17.7
click at [19, 55] on div "A [DEMOGRAPHIC_DATA] woman who experienced weight loss and abdominal pain. Imag…" at bounding box center [21, 55] width 32 height 0
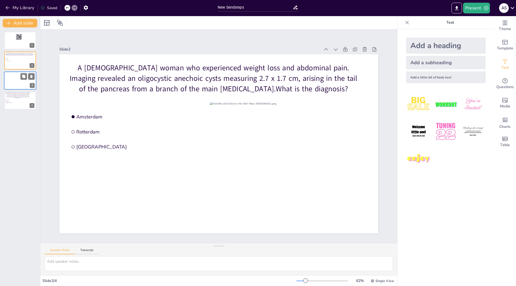
click at [19, 81] on div at bounding box center [20, 80] width 32 height 18
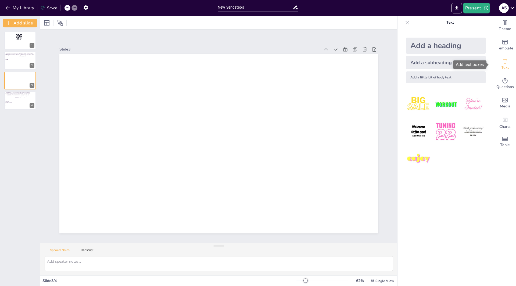
click at [501, 65] on span "Text" at bounding box center [505, 68] width 8 height 6
click at [503, 46] on span "Template" at bounding box center [505, 48] width 16 height 6
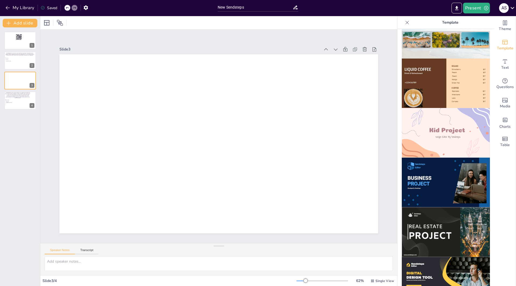
scroll to position [425, 0]
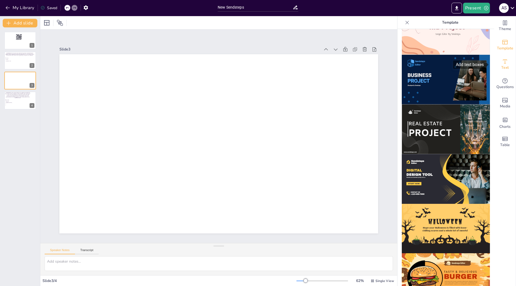
click at [502, 65] on span "Text" at bounding box center [505, 68] width 8 height 6
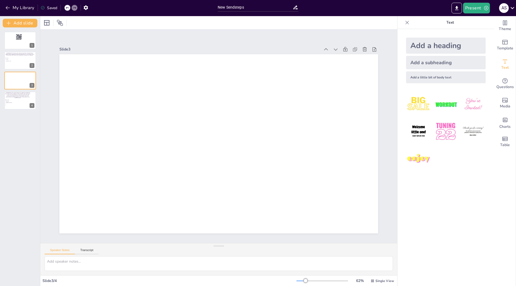
click at [440, 44] on div "Add a heading" at bounding box center [446, 46] width 80 height 16
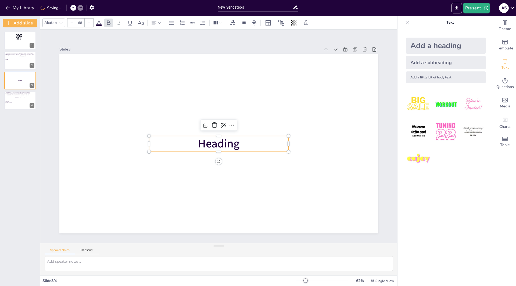
click at [425, 77] on div "Add a little bit of body text" at bounding box center [446, 77] width 80 height 12
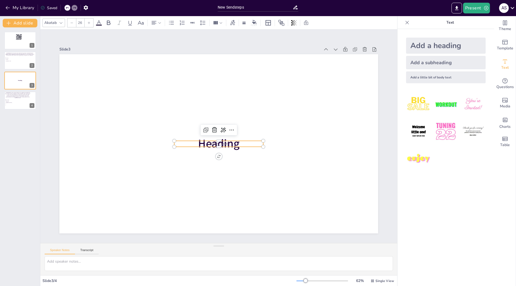
click at [437, 46] on div "Add a heading" at bounding box center [446, 46] width 80 height 16
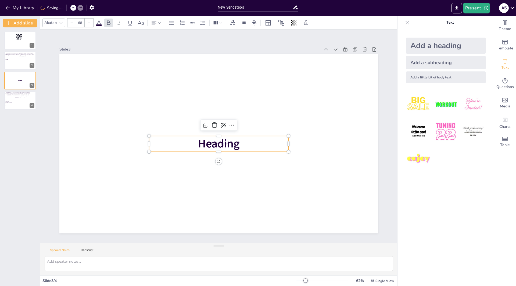
click at [429, 62] on div "Add a subheading" at bounding box center [446, 62] width 80 height 13
click at [435, 45] on div "Add a heading" at bounding box center [446, 46] width 80 height 16
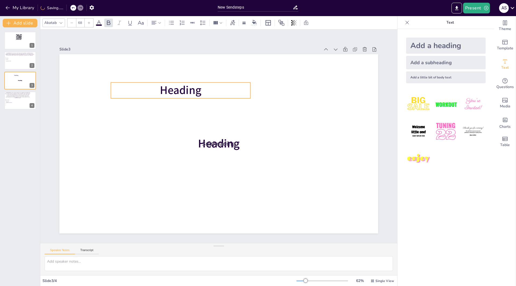
drag, startPoint x: 178, startPoint y: 140, endPoint x: 131, endPoint y: 85, distance: 72.6
click at [131, 85] on p "Heading" at bounding box center [180, 90] width 139 height 16
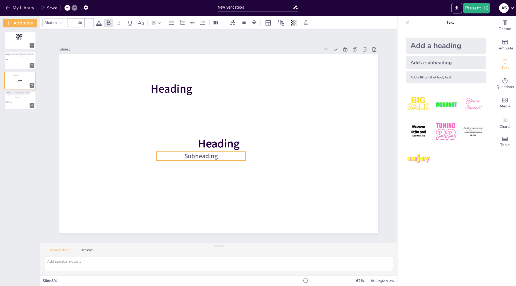
drag, startPoint x: 203, startPoint y: 142, endPoint x: 185, endPoint y: 153, distance: 21.0
click at [185, 153] on span "Subheading" at bounding box center [200, 156] width 33 height 9
drag, startPoint x: 219, startPoint y: 160, endPoint x: 218, endPoint y: 176, distance: 16.1
click at [218, 176] on p "Subheading" at bounding box center [201, 177] width 89 height 9
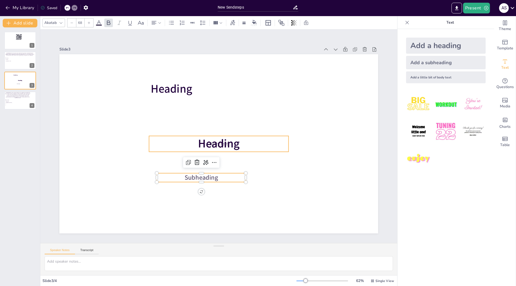
click at [234, 139] on span "Heading" at bounding box center [218, 143] width 41 height 15
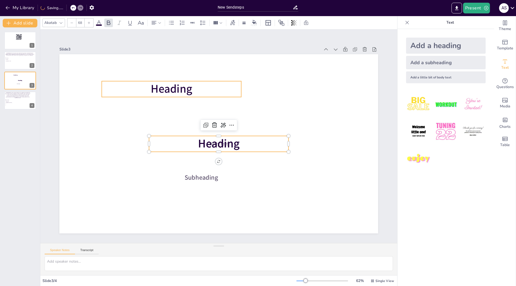
click at [171, 88] on span "Heading" at bounding box center [171, 88] width 41 height 15
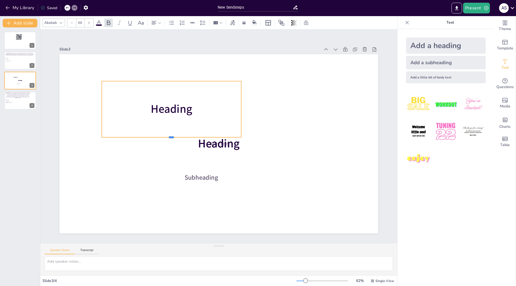
drag, startPoint x: 168, startPoint y: 96, endPoint x: 148, endPoint y: 107, distance: 23.1
click at [166, 137] on div at bounding box center [171, 139] width 139 height 4
type input "68"
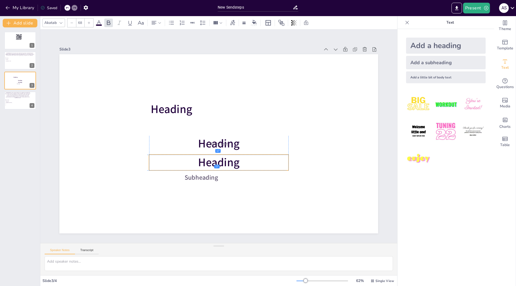
drag, startPoint x: 197, startPoint y: 147, endPoint x: 192, endPoint y: 172, distance: 25.4
click at [192, 54] on div "Heading Body text Heading Subheading Heading" at bounding box center [218, 54] width 319 height 0
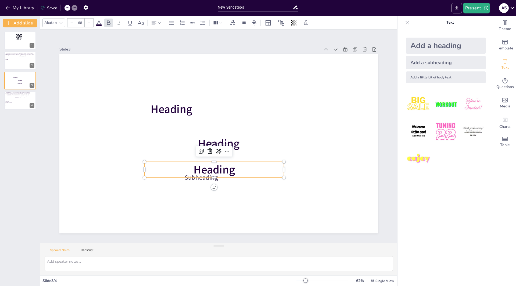
click at [458, 7] on icon "Export to PowerPoint" at bounding box center [457, 8] width 6 height 6
click at [17, 41] on div at bounding box center [20, 40] width 32 height 18
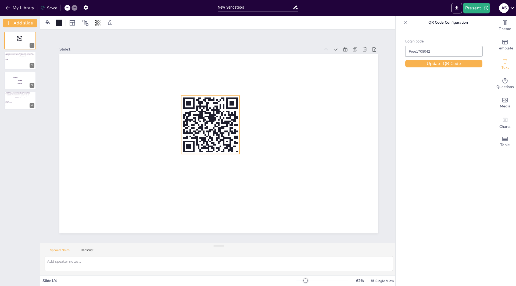
drag, startPoint x: 229, startPoint y: 134, endPoint x: 233, endPoint y: 150, distance: 16.0
click at [236, 151] on rect at bounding box center [237, 152] width 2 height 2
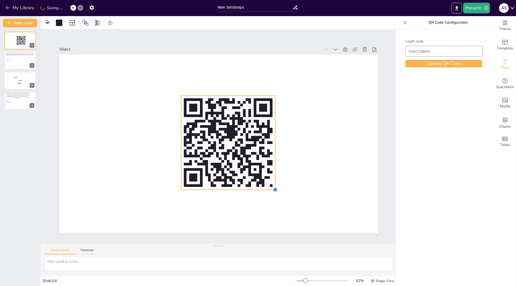
drag, startPoint x: 235, startPoint y: 154, endPoint x: 263, endPoint y: 190, distance: 46.0
click at [263, 190] on div at bounding box center [218, 143] width 319 height 179
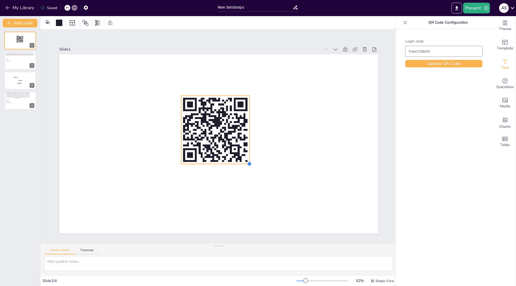
drag, startPoint x: 273, startPoint y: 189, endPoint x: 231, endPoint y: 162, distance: 49.4
click at [242, 162] on div at bounding box center [218, 143] width 319 height 179
click at [17, 61] on ul "[GEOGRAPHIC_DATA] [GEOGRAPHIC_DATA] [GEOGRAPHIC_DATA]" at bounding box center [12, 59] width 14 height 5
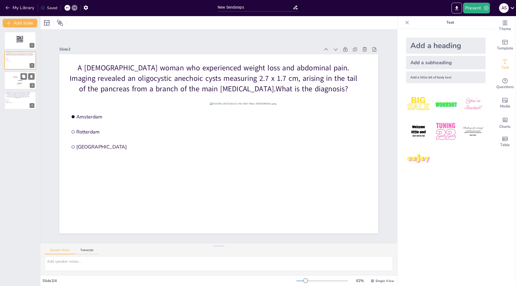
click at [22, 83] on span "Heading" at bounding box center [19, 83] width 4 height 2
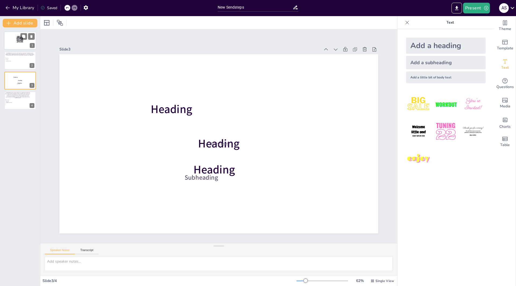
click at [24, 43] on div at bounding box center [20, 40] width 32 height 18
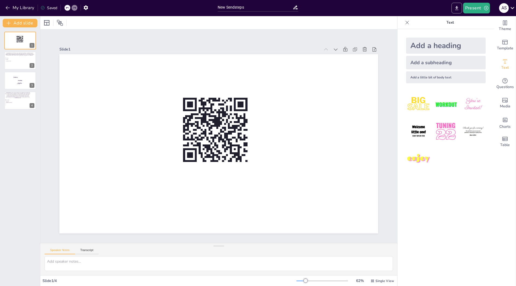
click at [457, 8] on icon "Export to PowerPoint" at bounding box center [456, 8] width 3 height 4
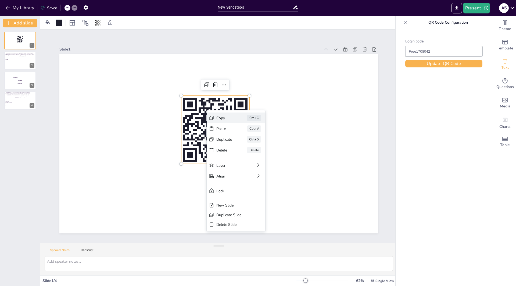
click at [225, 117] on div "Copy" at bounding box center [224, 118] width 16 height 5
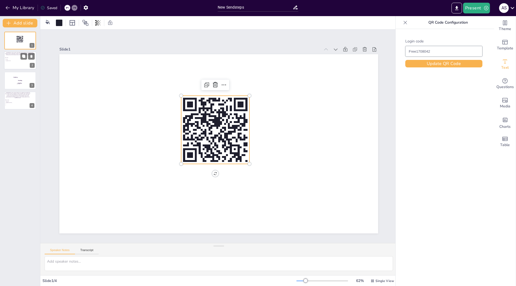
click at [19, 58] on div at bounding box center [26, 60] width 15 height 8
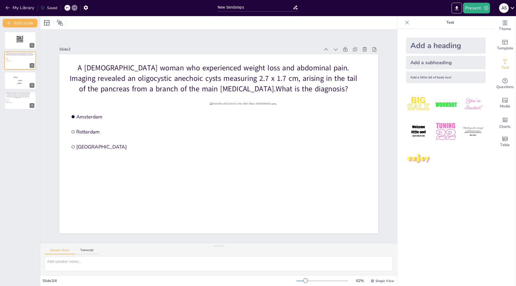
click at [512, 10] on icon at bounding box center [512, 7] width 7 height 7
click at [477, 49] on p "My plan" at bounding box center [475, 50] width 12 height 5
